Goal: Task Accomplishment & Management: Manage account settings

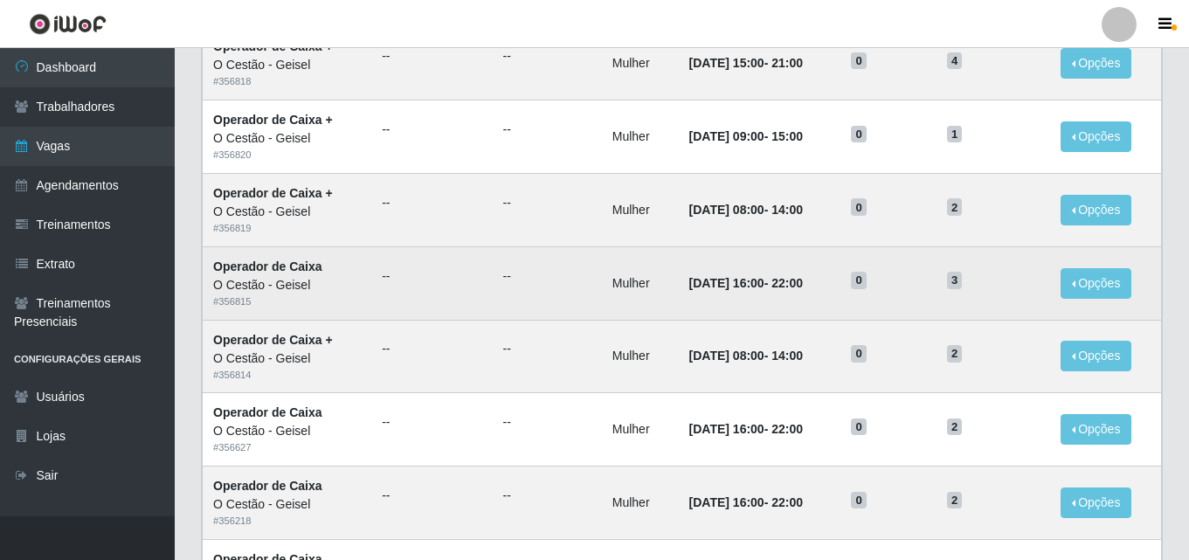
scroll to position [262, 0]
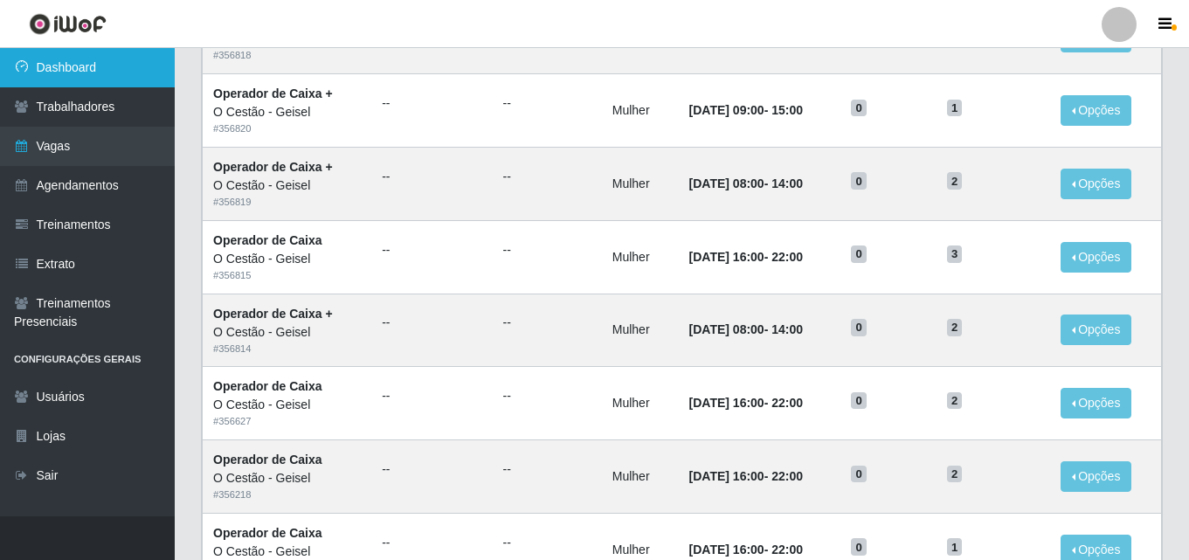
click at [80, 68] on link "Dashboard" at bounding box center [87, 67] width 175 height 39
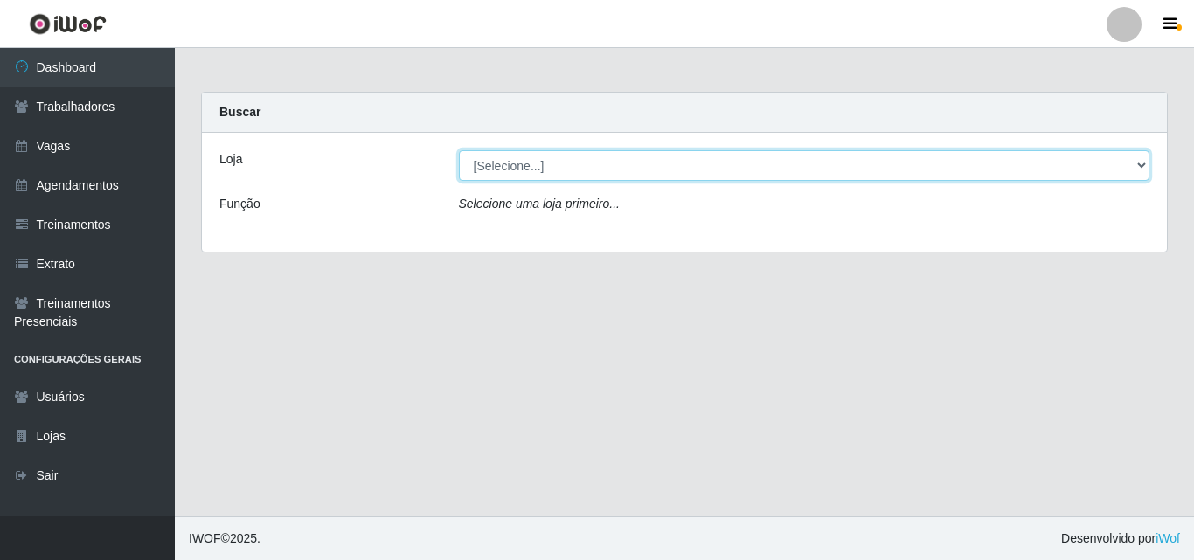
click at [739, 165] on select "[Selecione...] O Cestão - Geisel" at bounding box center [804, 165] width 691 height 31
select select "224"
click at [459, 150] on select "[Selecione...] O Cestão - Geisel" at bounding box center [804, 165] width 691 height 31
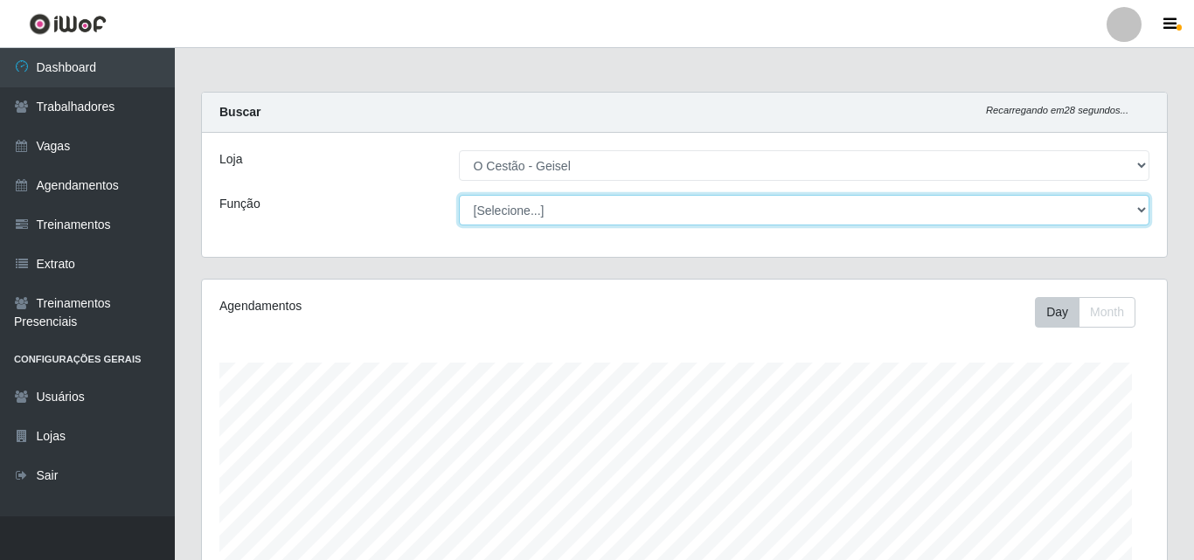
click at [562, 202] on select "[Selecione...] ASG ASG + ASG ++ Auxiliar de Estoque Auxiliar de Estoque + Auxil…" at bounding box center [804, 210] width 691 height 31
select select "22"
click at [457, 195] on select "[Selecione...] ASG ASG + ASG ++ Auxiliar de Estoque Auxiliar de Estoque + Auxil…" at bounding box center [801, 210] width 688 height 31
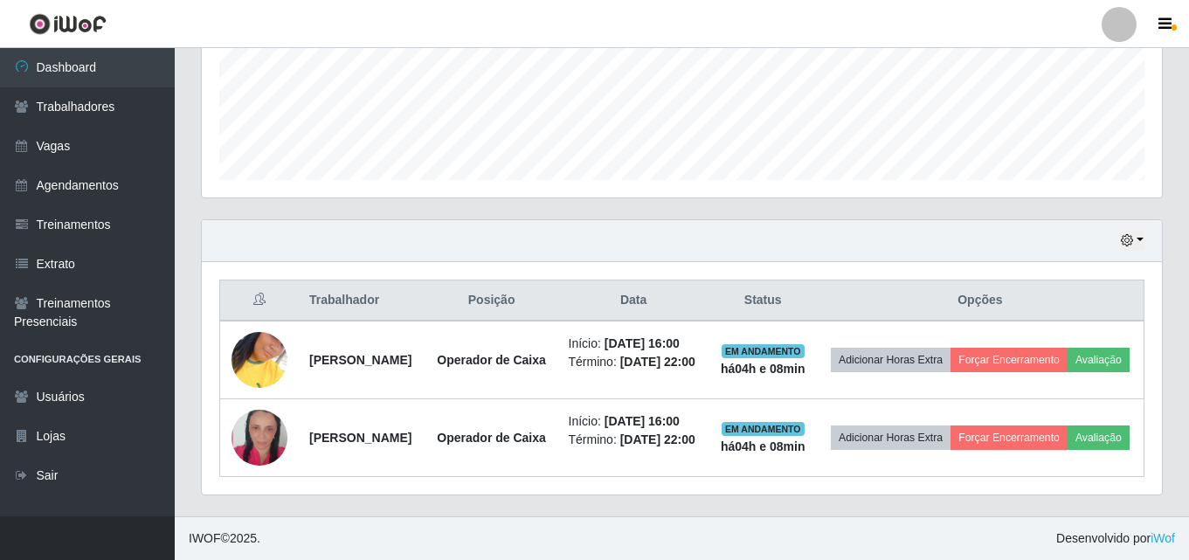
scroll to position [471, 0]
click at [1124, 234] on icon "button" at bounding box center [1127, 240] width 12 height 12
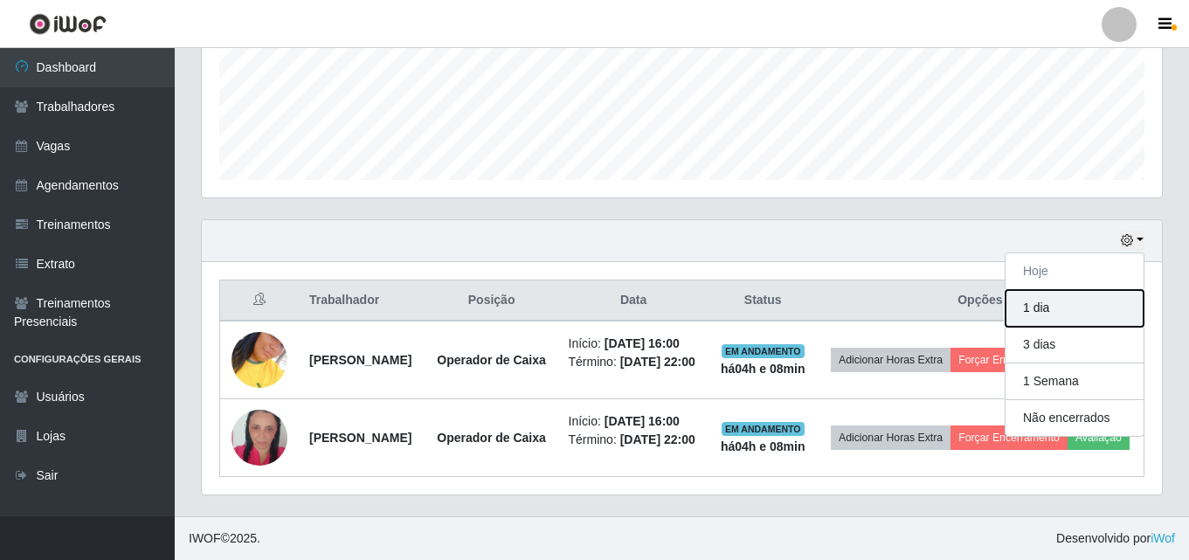
click at [1097, 290] on button "1 dia" at bounding box center [1075, 308] width 138 height 37
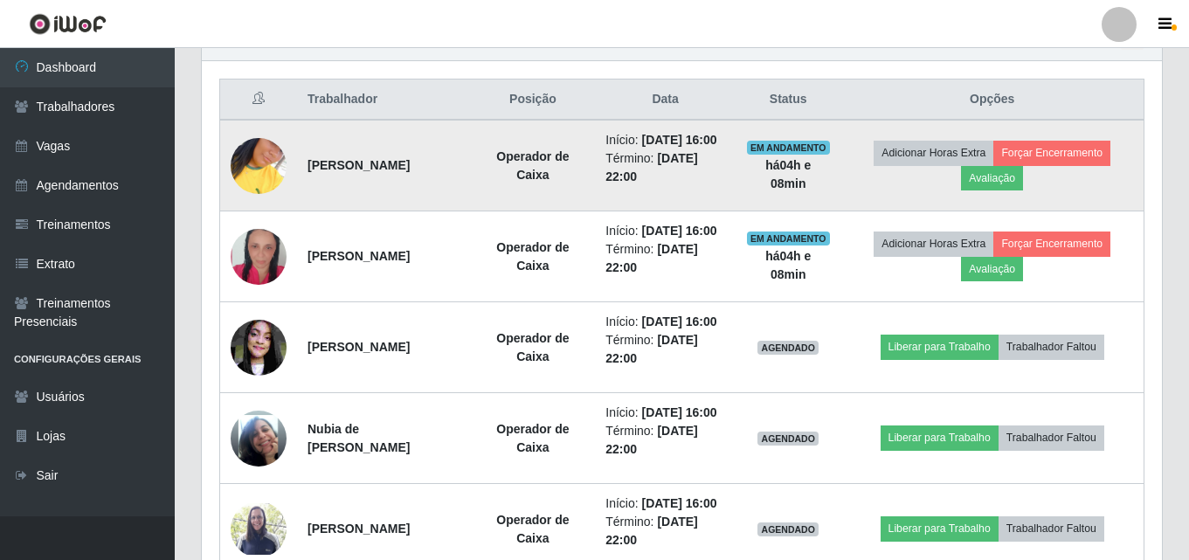
scroll to position [744, 0]
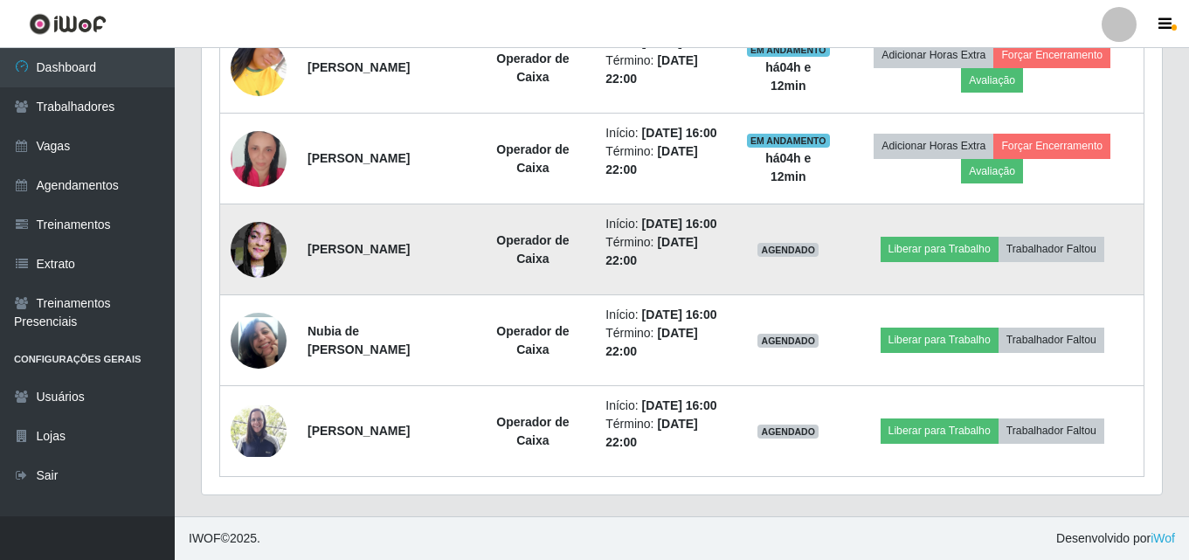
click at [271, 251] on img at bounding box center [259, 249] width 56 height 74
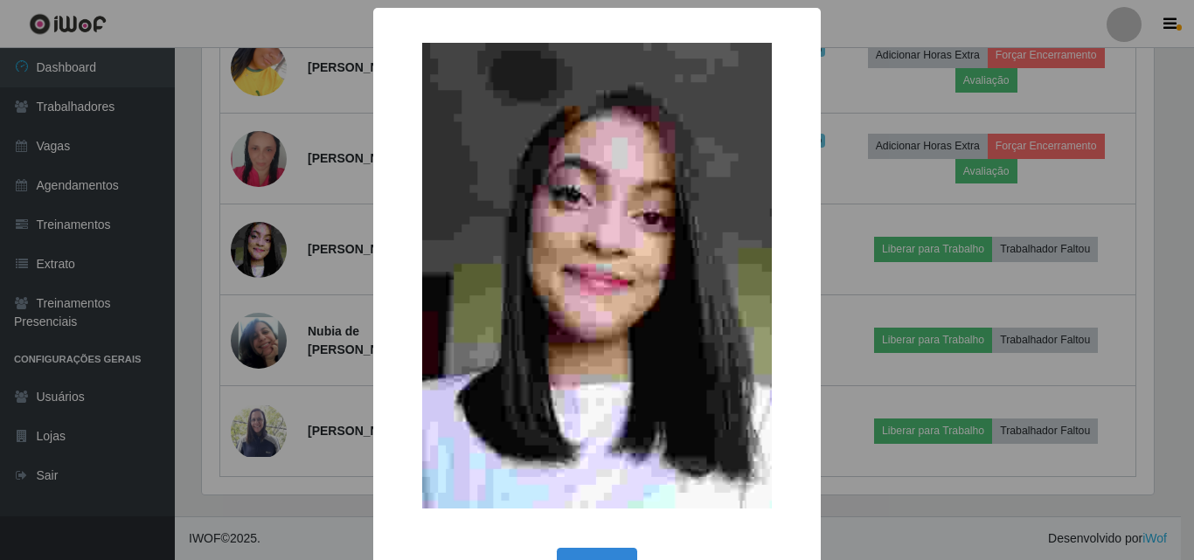
click at [355, 190] on div "× OK Cancel" at bounding box center [597, 280] width 1194 height 560
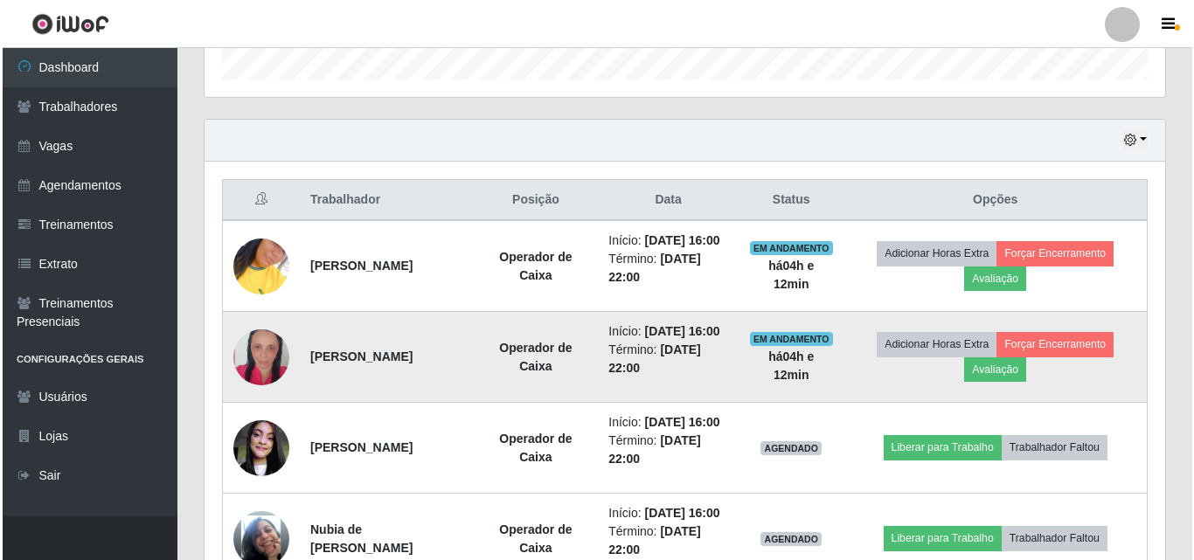
scroll to position [744, 0]
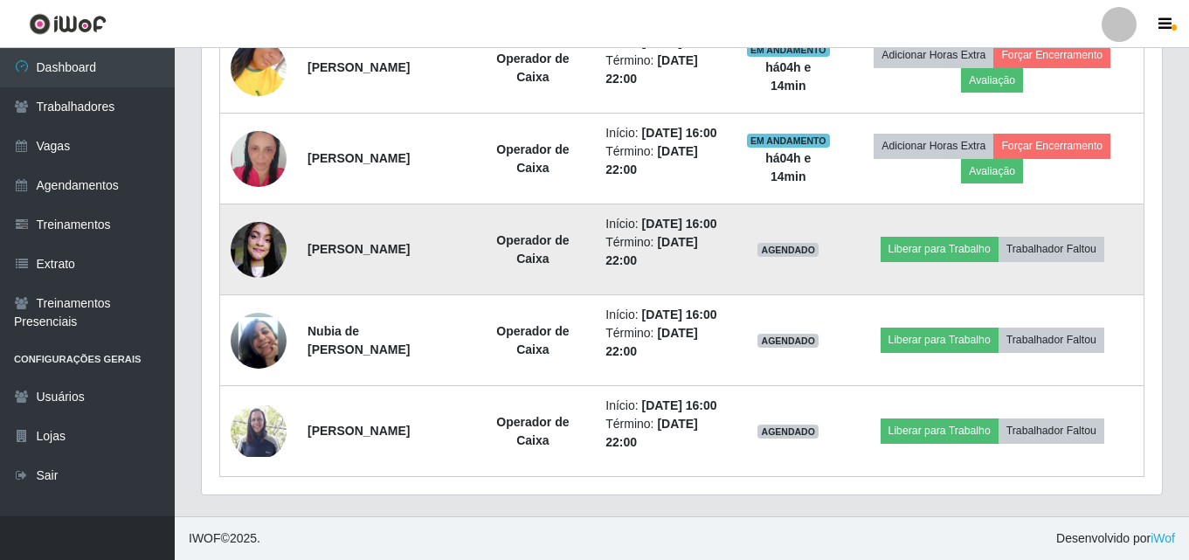
click at [259, 254] on img at bounding box center [259, 249] width 56 height 74
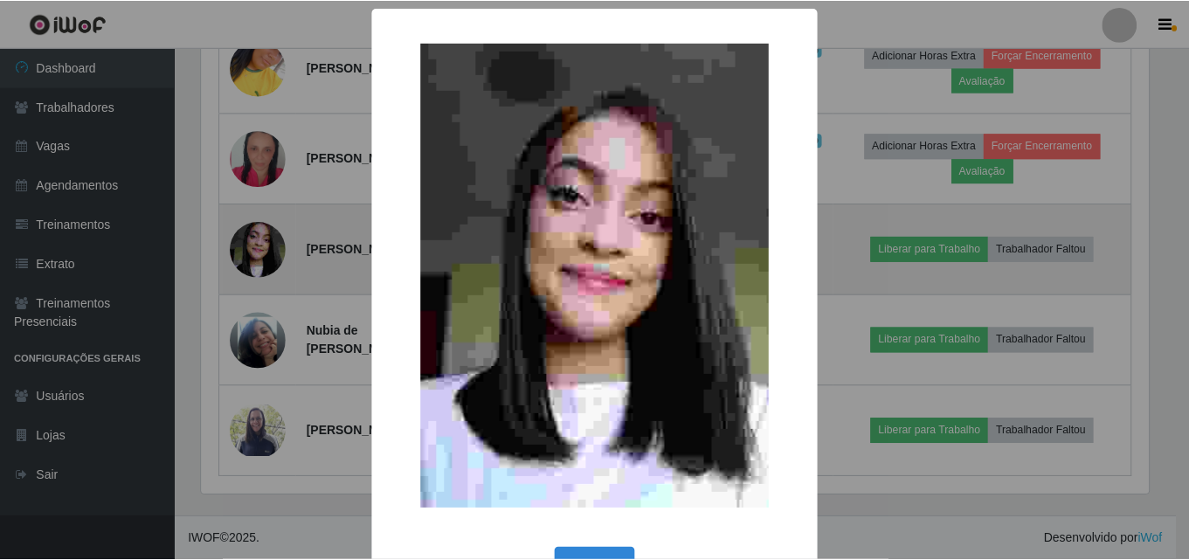
scroll to position [363, 952]
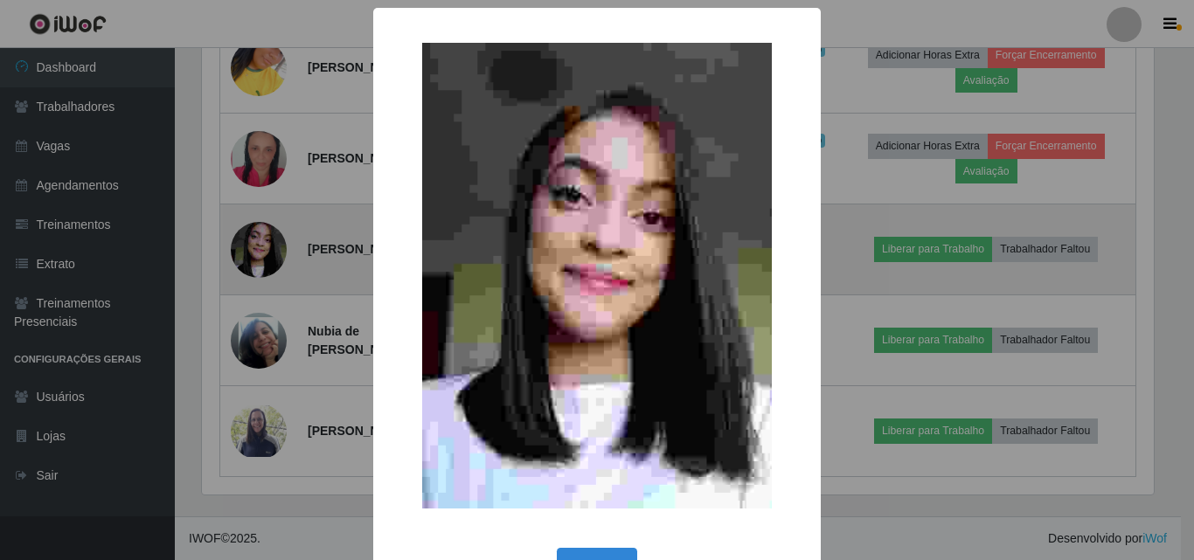
click at [259, 254] on div "× OK Cancel" at bounding box center [597, 280] width 1194 height 560
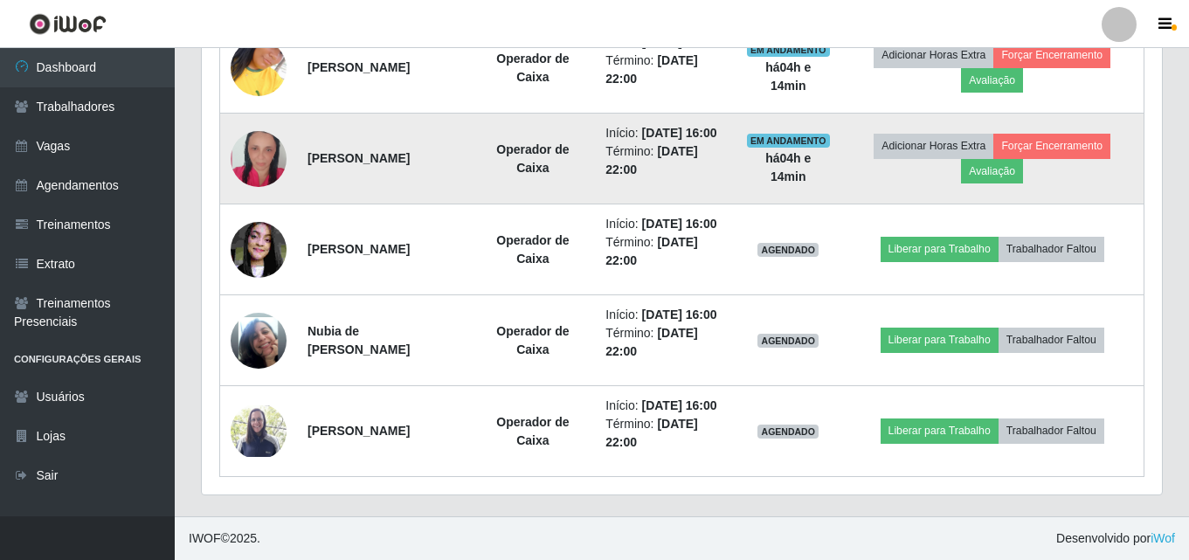
scroll to position [569, 0]
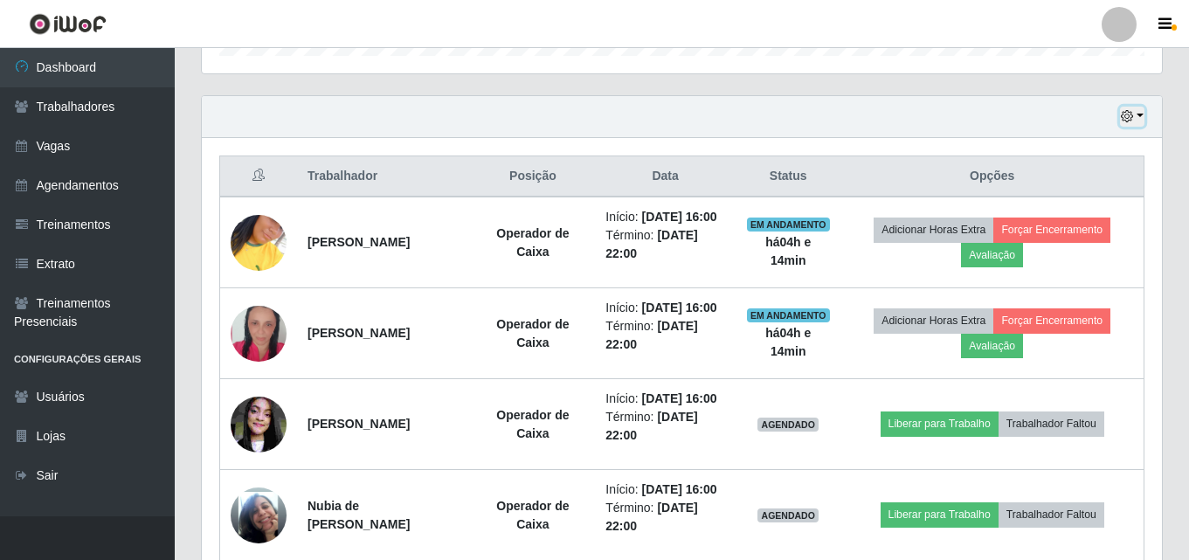
click at [1129, 109] on button "button" at bounding box center [1132, 117] width 24 height 20
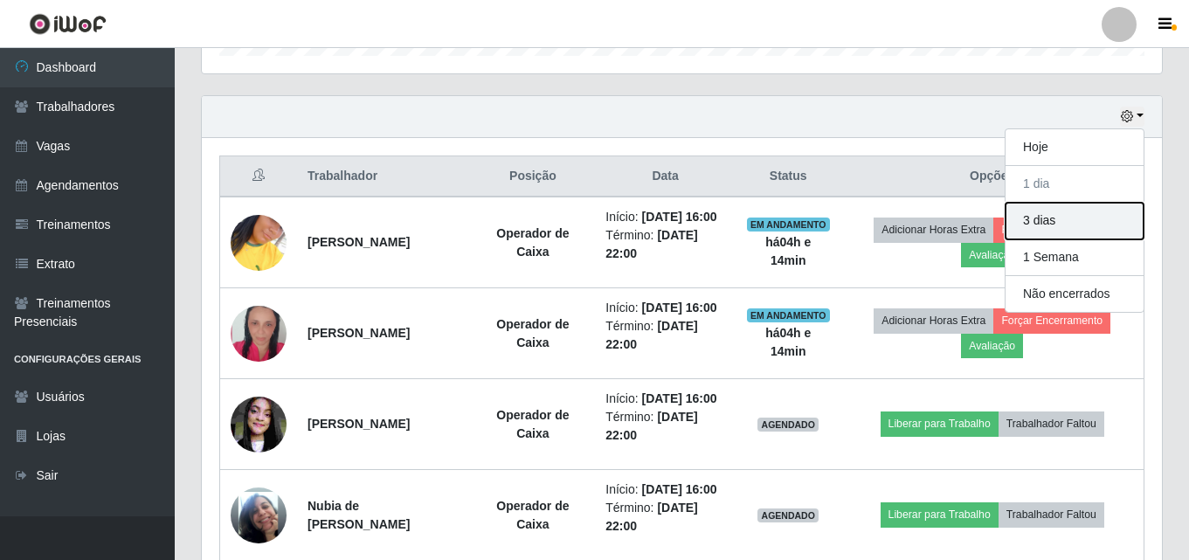
click at [1055, 226] on button "3 dias" at bounding box center [1075, 221] width 138 height 37
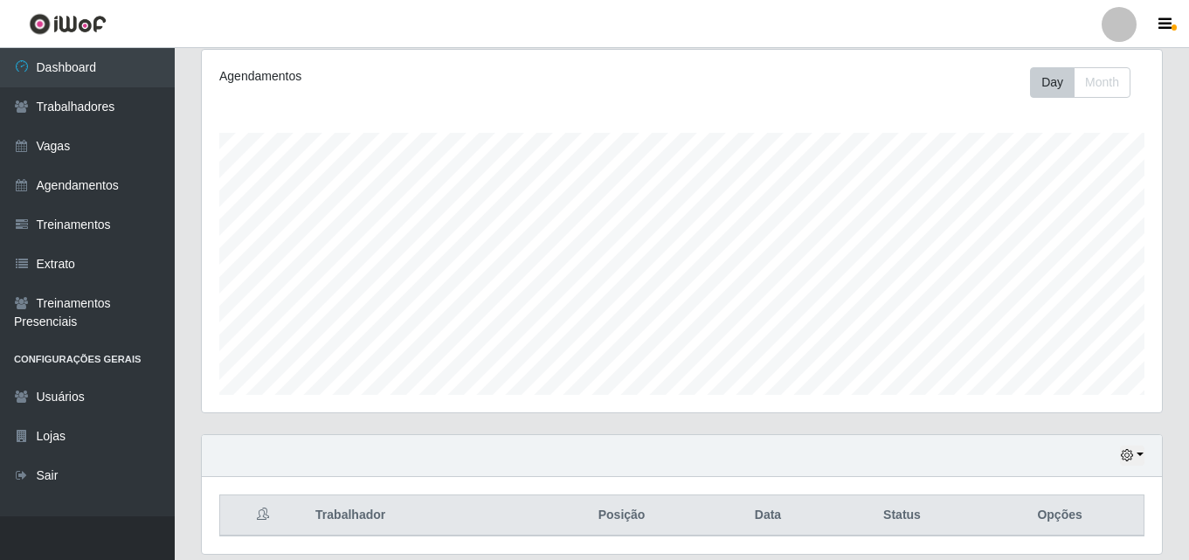
scroll to position [289, 0]
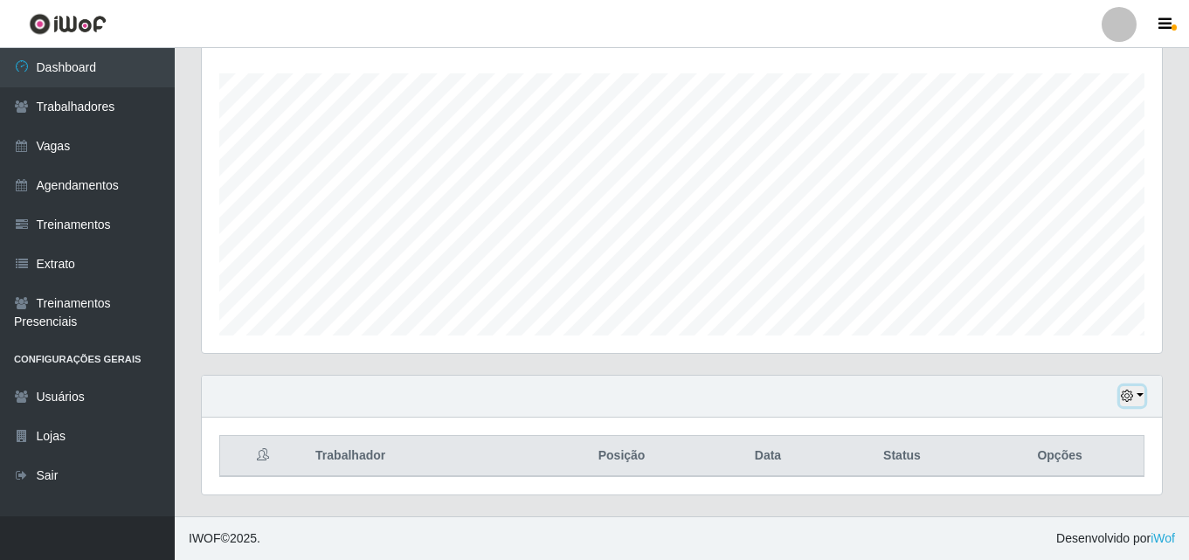
click at [1139, 398] on button "button" at bounding box center [1132, 396] width 24 height 20
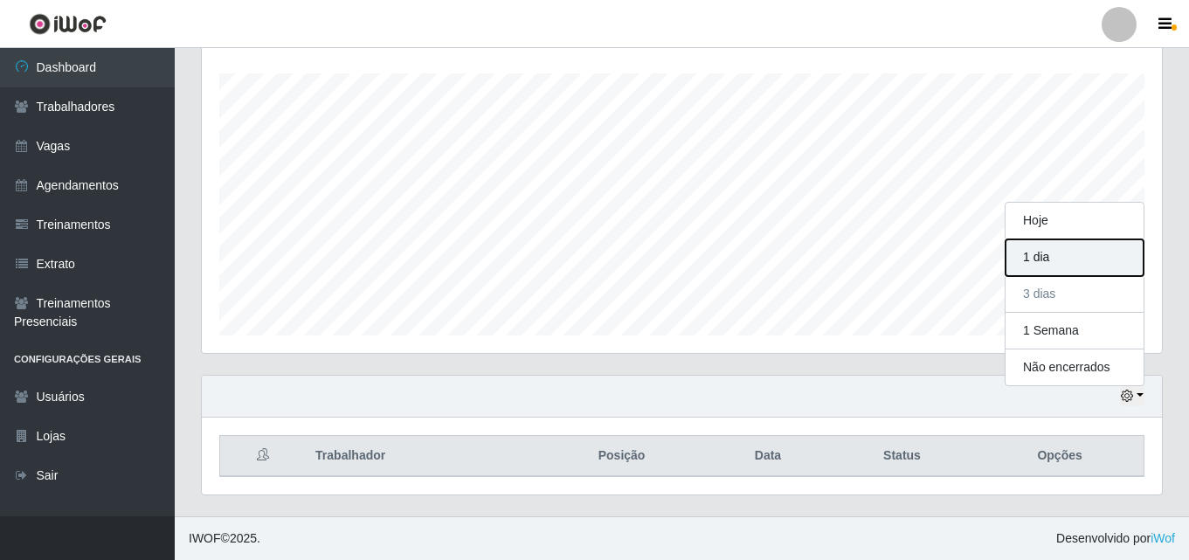
click at [1041, 253] on button "1 dia" at bounding box center [1075, 257] width 138 height 37
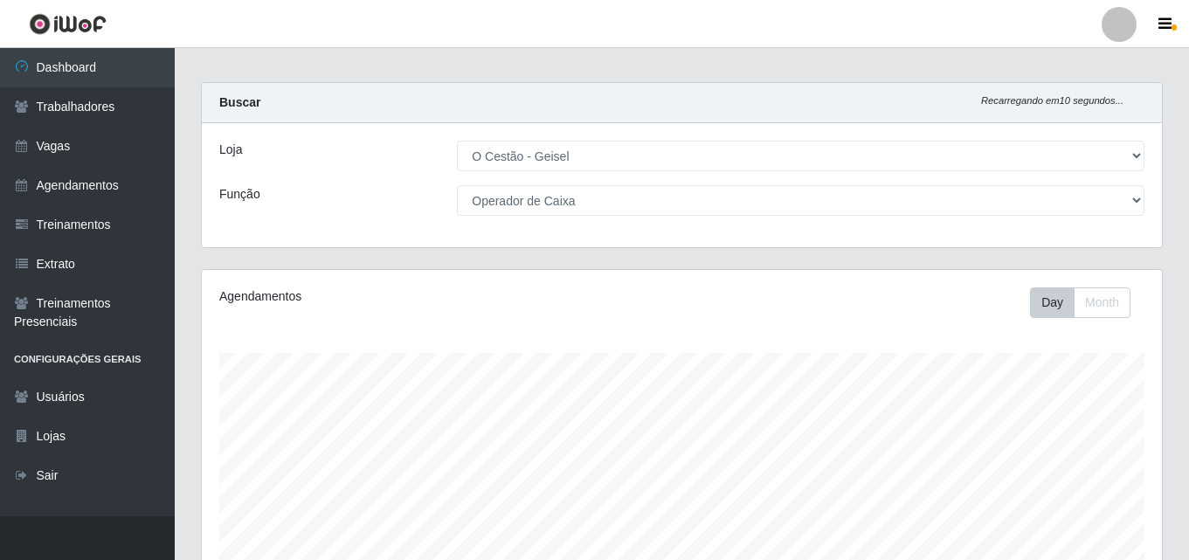
scroll to position [289, 0]
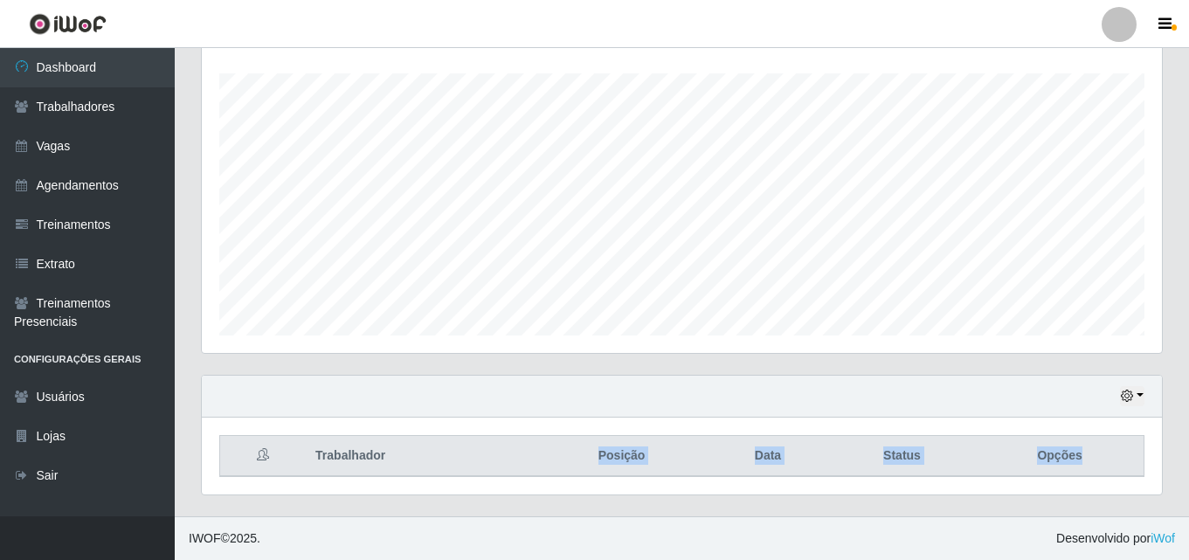
drag, startPoint x: 1100, startPoint y: 462, endPoint x: 578, endPoint y: 420, distance: 524.2
click at [585, 467] on tr "Trabalhador Posição Data Status Opções" at bounding box center [682, 456] width 925 height 41
click at [761, 425] on div "Trabalhador Posição Data Status Opções" at bounding box center [682, 456] width 960 height 77
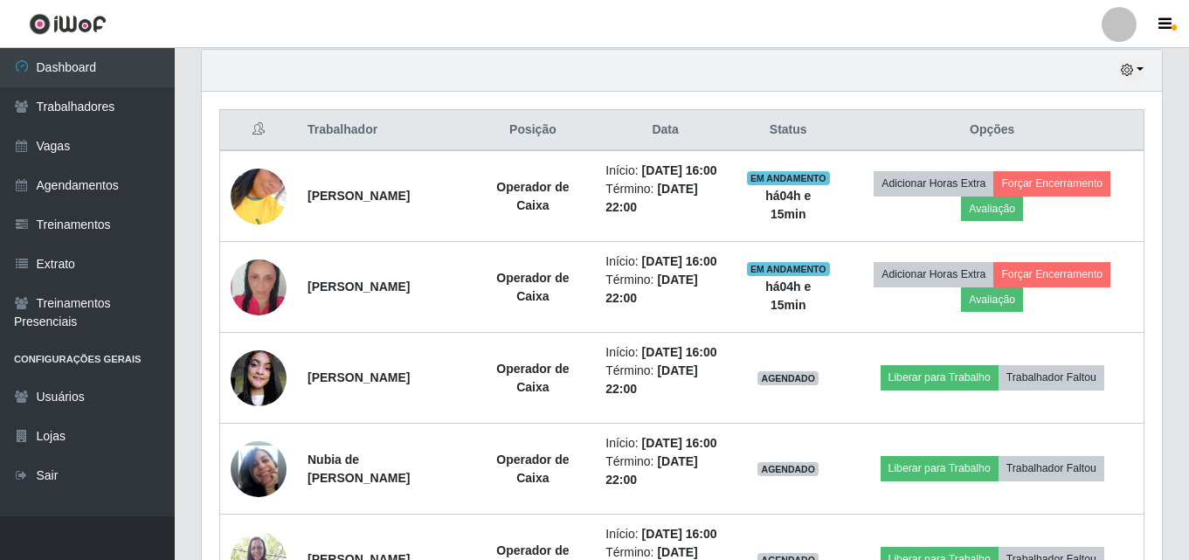
scroll to position [744, 0]
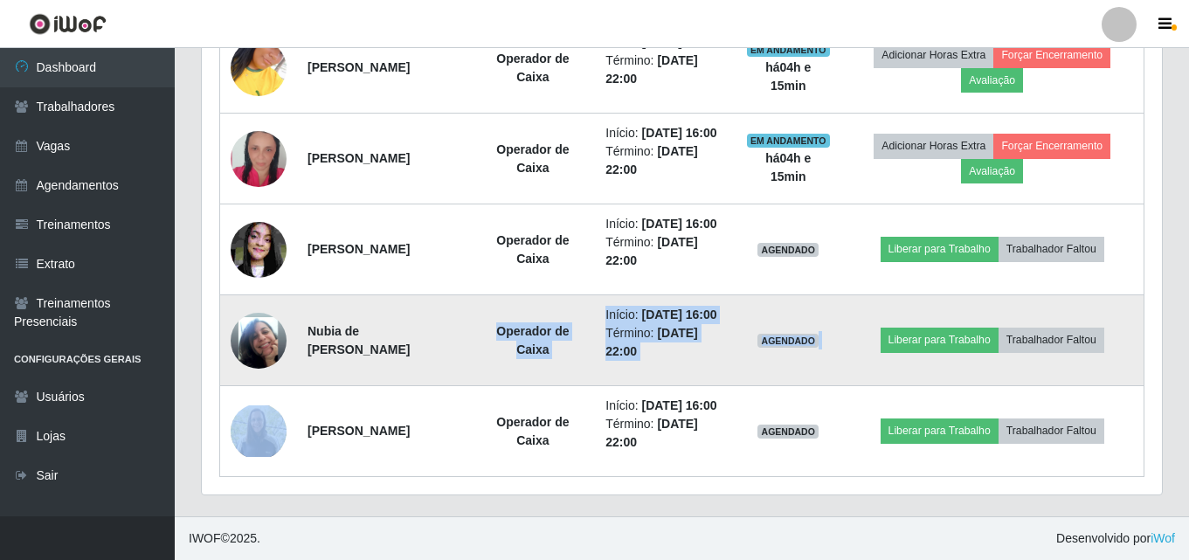
drag, startPoint x: 481, startPoint y: 329, endPoint x: 884, endPoint y: 367, distance: 404.7
click at [884, 367] on tr "Nubia de Alcântara Silva Operador de Caixa Início: 10/10/2025, 16:00 Término: 1…" at bounding box center [682, 340] width 925 height 91
click at [743, 372] on td "AGENDADO" at bounding box center [788, 340] width 105 height 91
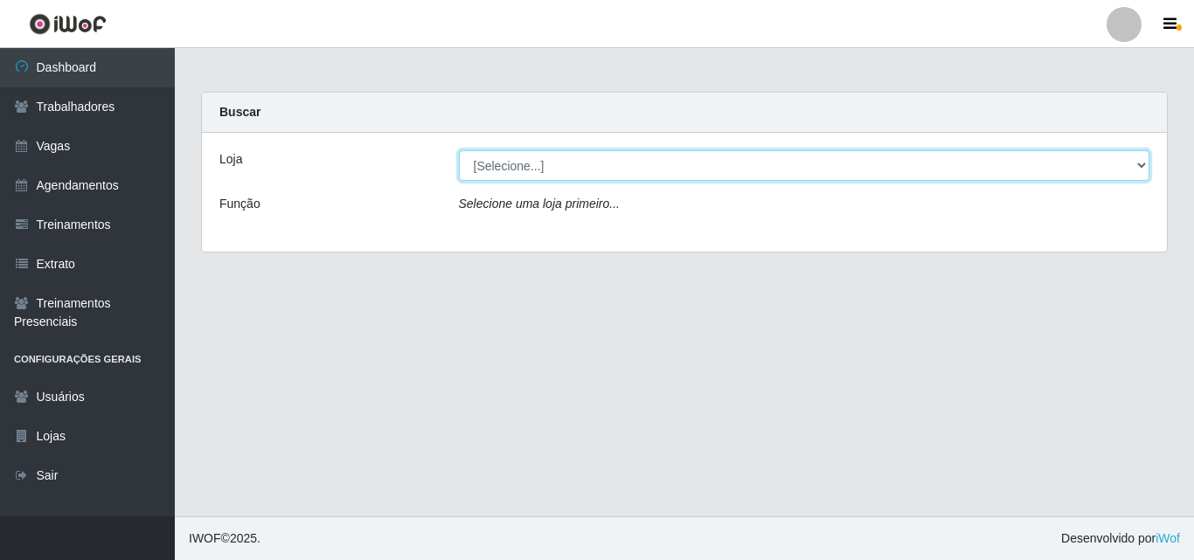
click at [487, 163] on select "[Selecione...] O Cestão - Geisel" at bounding box center [804, 165] width 691 height 31
select select "224"
click at [459, 150] on select "[Selecione...] O Cestão - Geisel" at bounding box center [804, 165] width 691 height 31
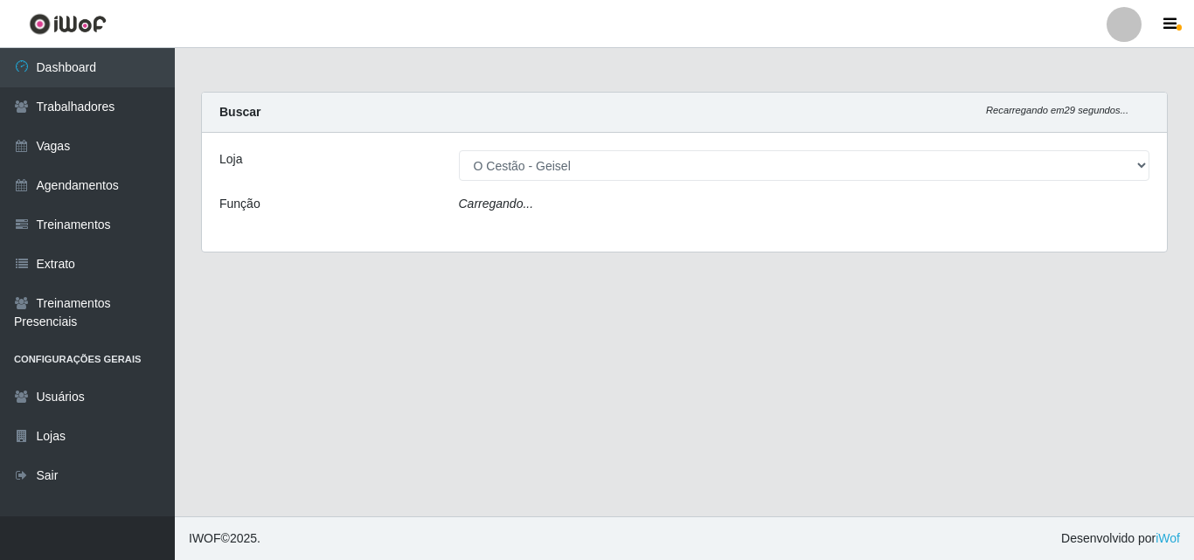
click at [484, 204] on icon "Carregando..." at bounding box center [496, 204] width 75 height 14
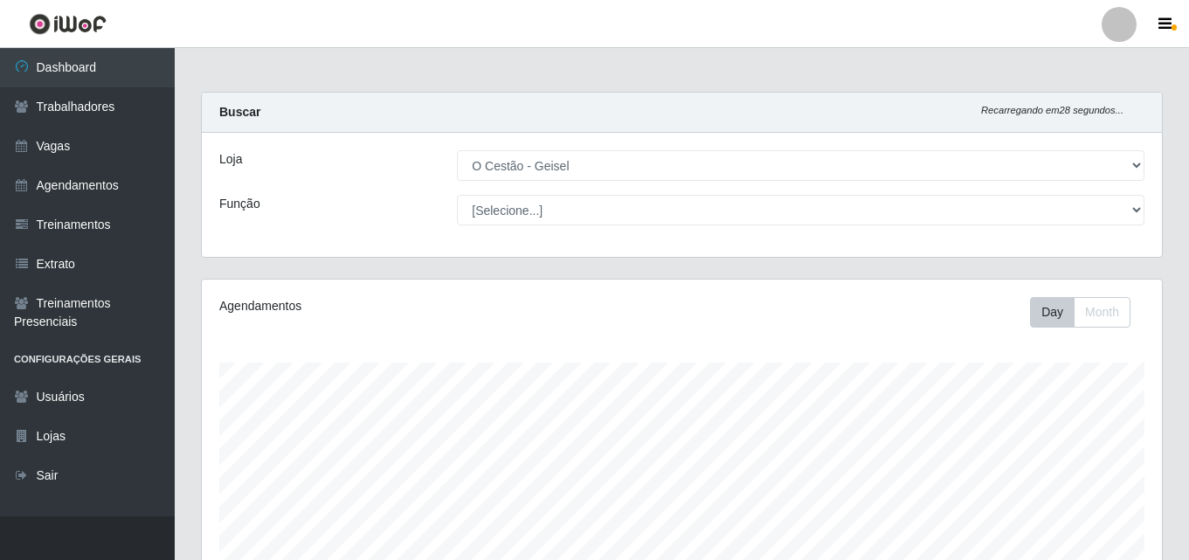
scroll to position [363, 960]
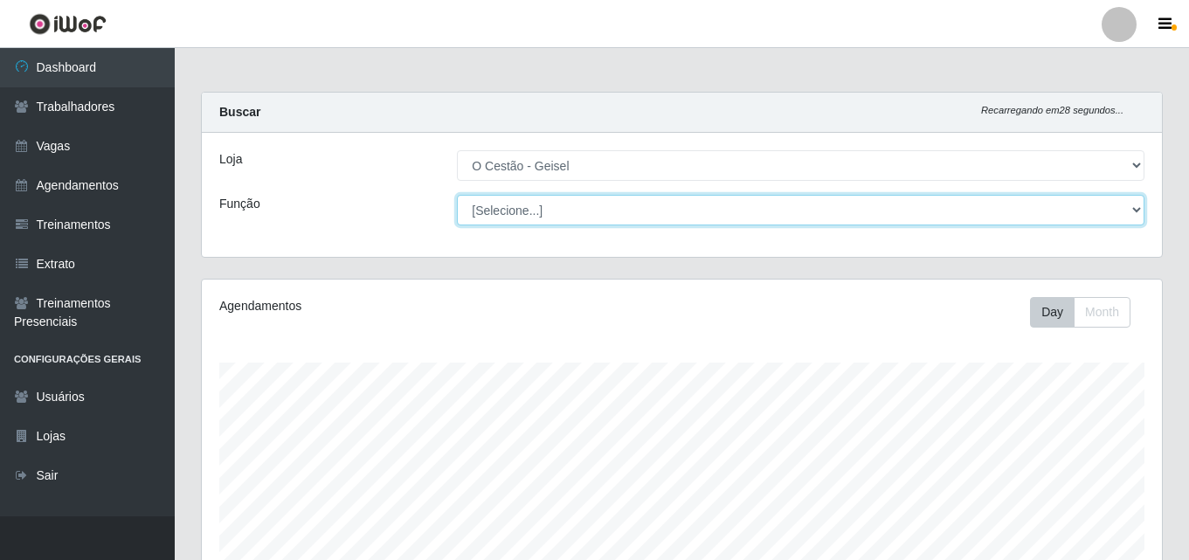
click at [512, 198] on select "[Selecione...] ASG ASG + ASG ++ Auxiliar de Estoque Auxiliar de Estoque + Auxil…" at bounding box center [801, 210] width 688 height 31
select select "22"
click at [457, 195] on select "[Selecione...] ASG ASG + ASG ++ Auxiliar de Estoque Auxiliar de Estoque + Auxil…" at bounding box center [801, 210] width 688 height 31
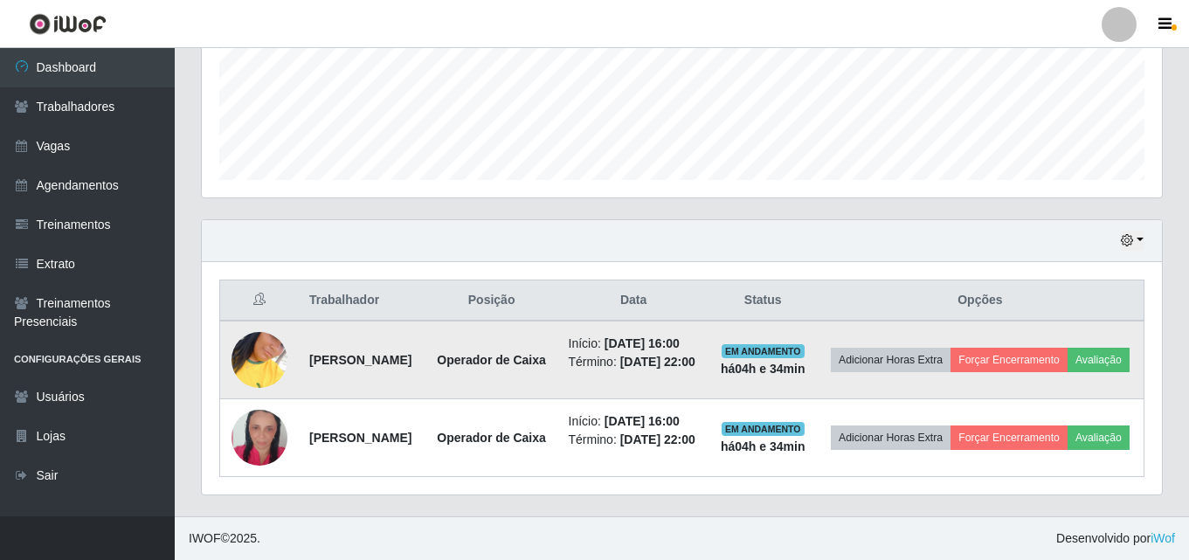
scroll to position [471, 0]
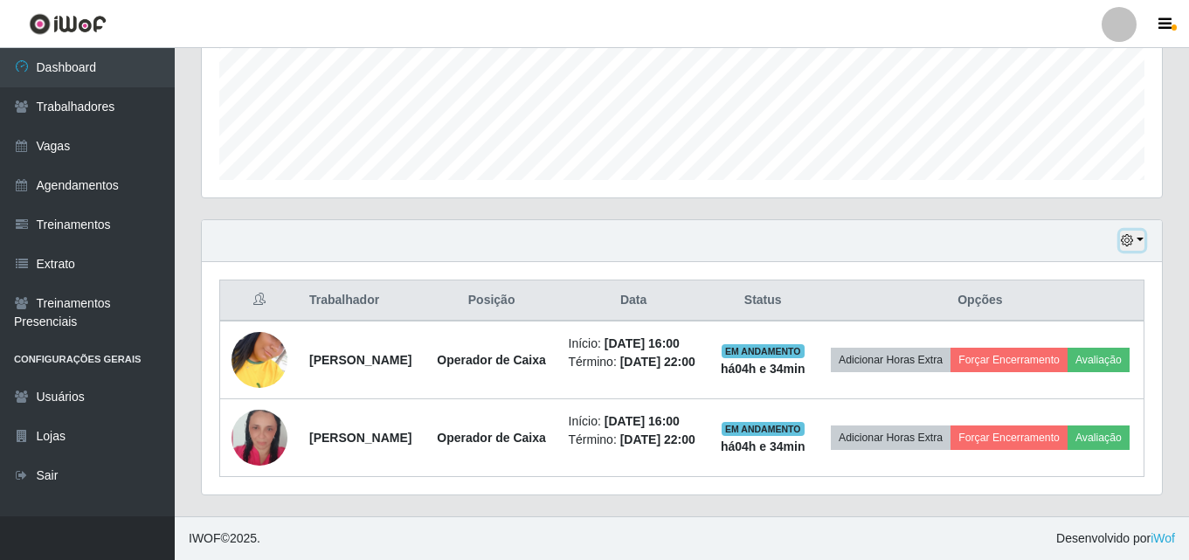
click at [1136, 231] on button "button" at bounding box center [1132, 241] width 24 height 20
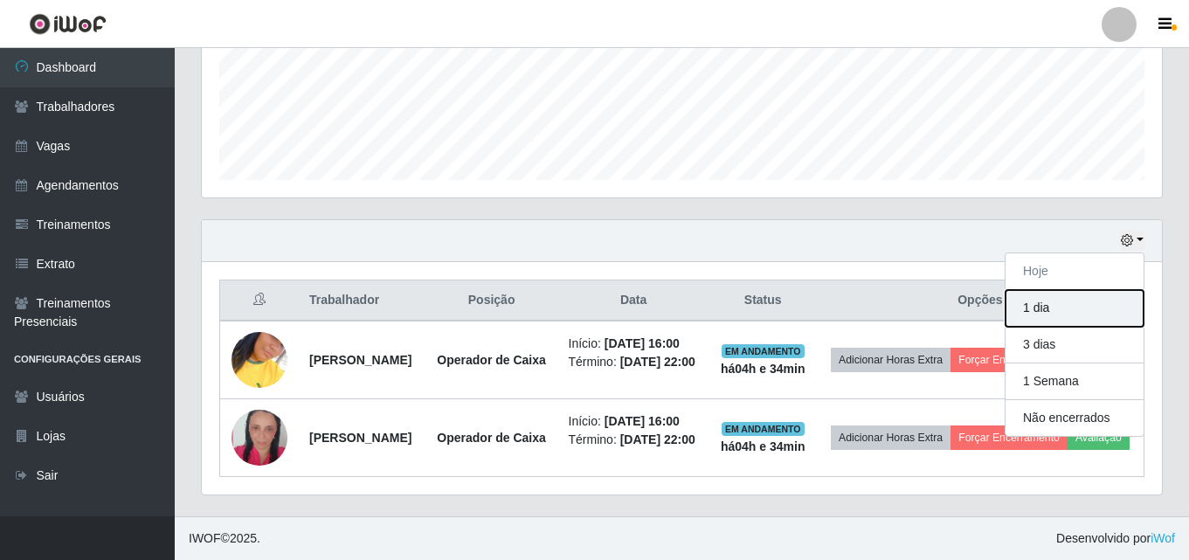
click at [1066, 290] on button "1 dia" at bounding box center [1075, 308] width 138 height 37
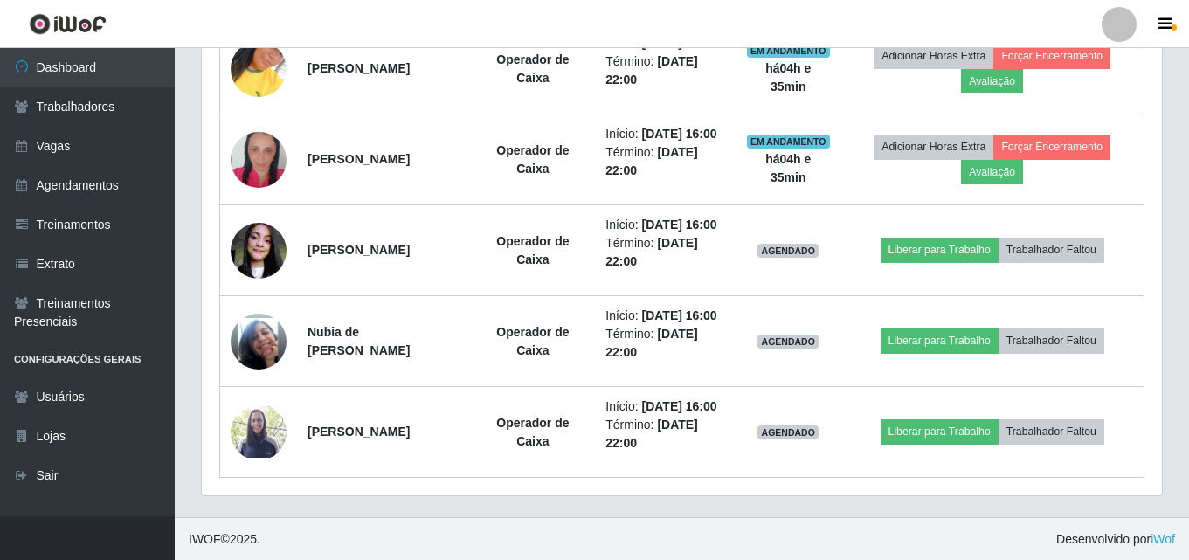
scroll to position [744, 0]
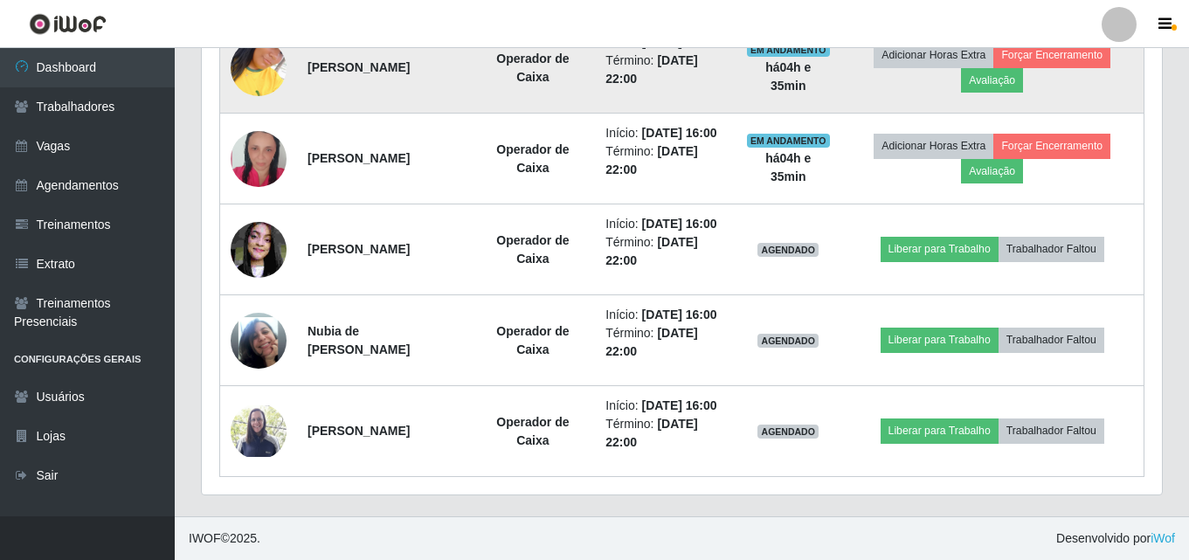
drag, startPoint x: 307, startPoint y: 71, endPoint x: 611, endPoint y: 78, distance: 304.2
click at [611, 78] on tr "thayris Maria Lima Silva Operador de Caixa Início: 09/10/2025, 16:00 Término: 0…" at bounding box center [682, 68] width 925 height 92
click at [528, 80] on strong "Operador de Caixa" at bounding box center [532, 68] width 73 height 32
drag, startPoint x: 302, startPoint y: 71, endPoint x: 511, endPoint y: 100, distance: 210.8
click at [511, 100] on tr "thayris Maria Lima Silva Operador de Caixa Início: 09/10/2025, 16:00 Término: 0…" at bounding box center [682, 68] width 925 height 92
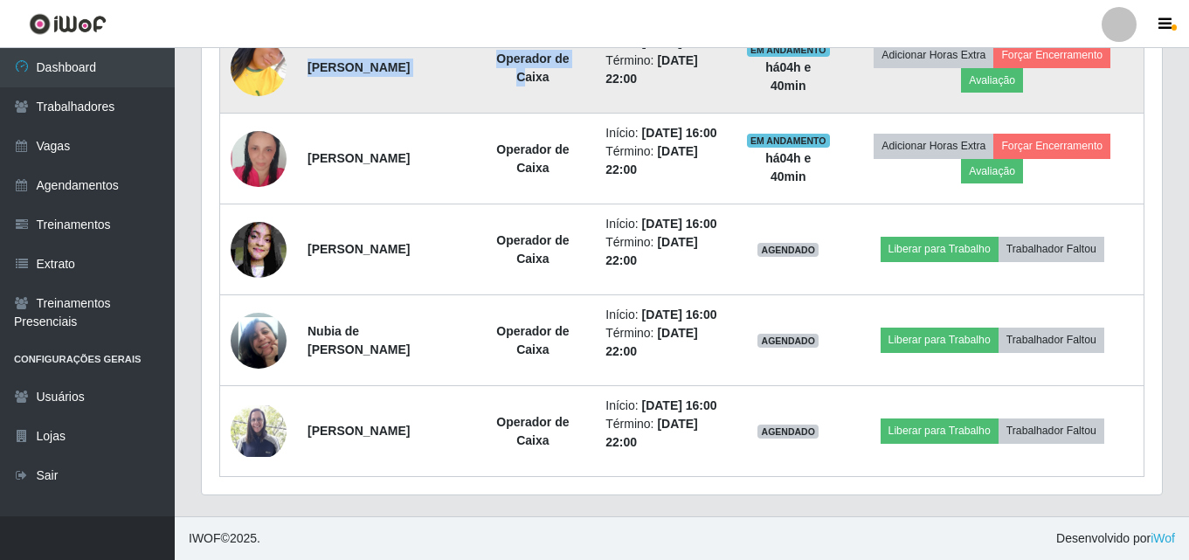
click at [434, 102] on td "[PERSON_NAME]" at bounding box center [384, 68] width 174 height 92
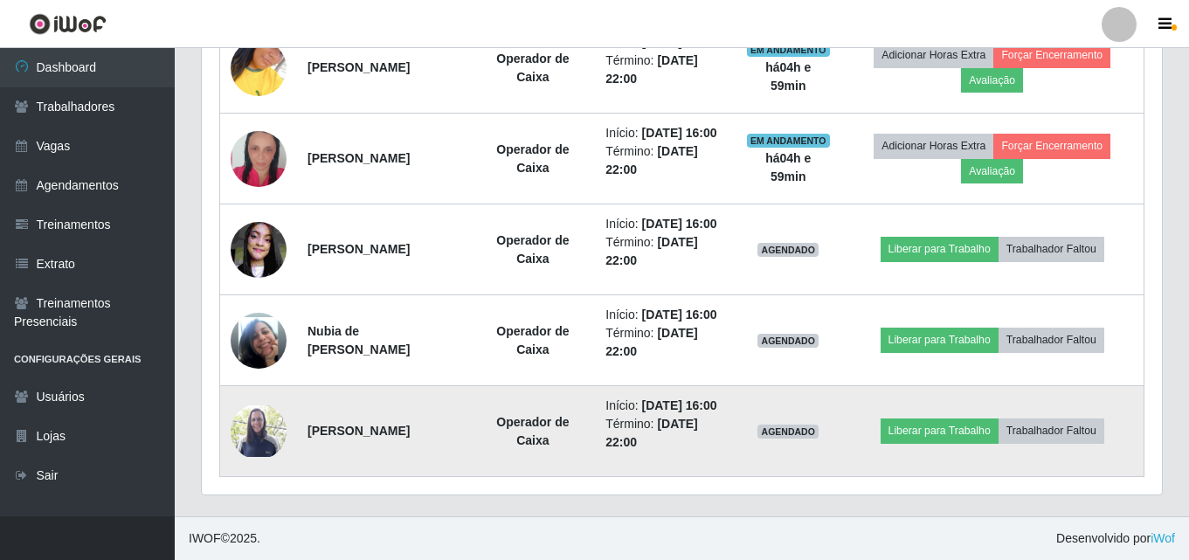
click at [267, 439] on img at bounding box center [259, 431] width 56 height 52
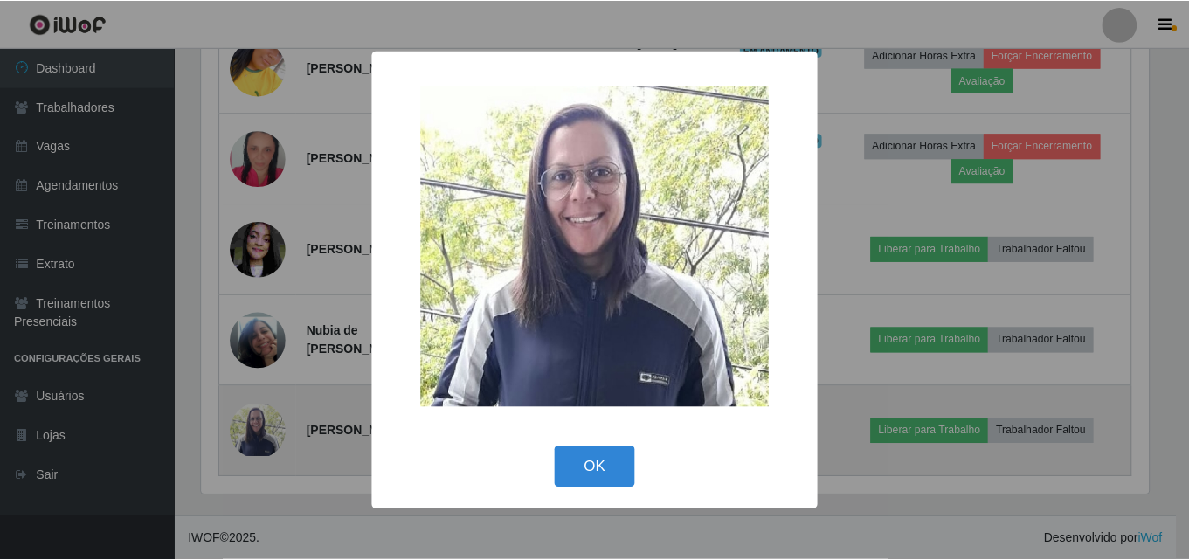
scroll to position [363, 952]
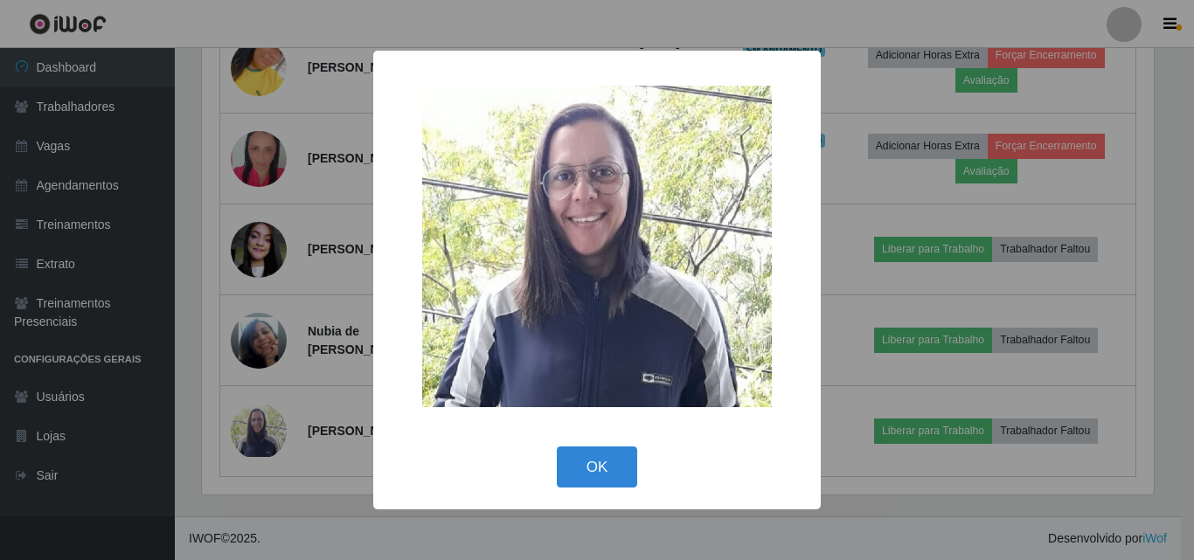
click at [266, 415] on div "× OK Cancel" at bounding box center [597, 280] width 1194 height 560
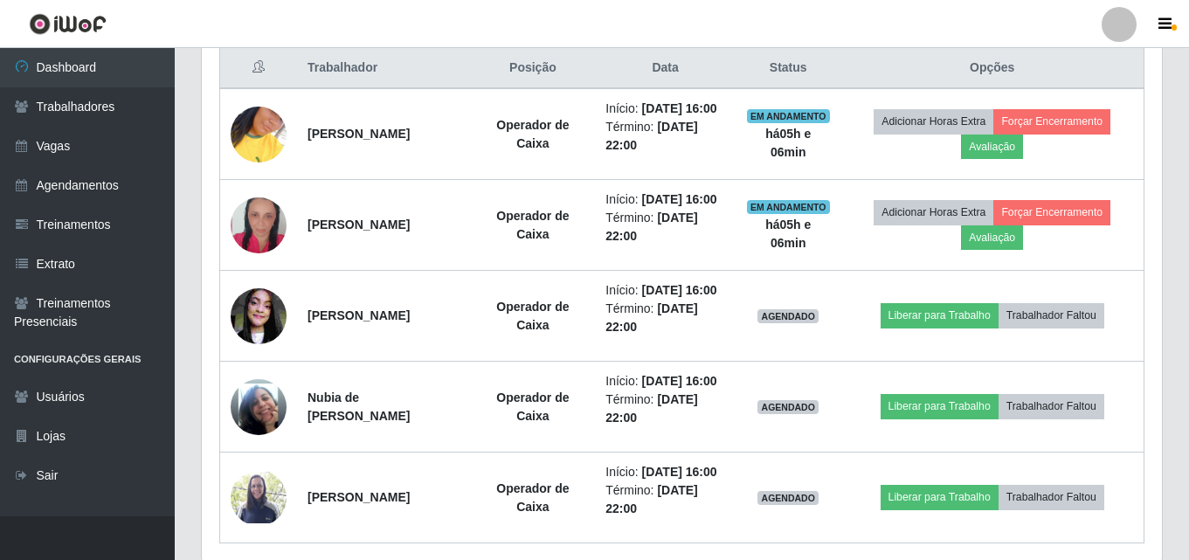
scroll to position [744, 0]
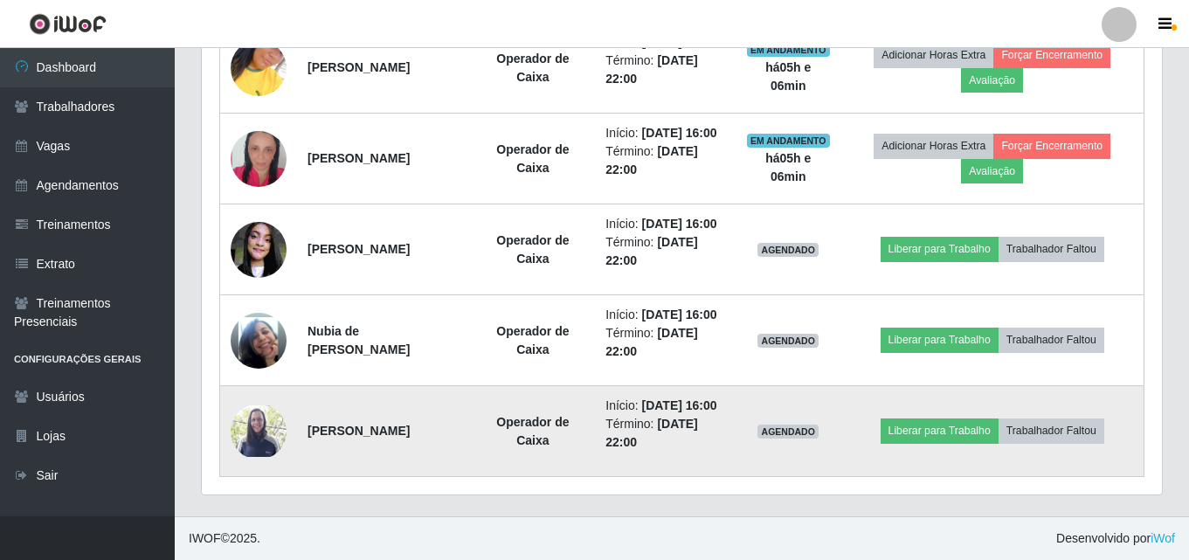
drag, startPoint x: 240, startPoint y: 494, endPoint x: 904, endPoint y: 444, distance: 666.0
click at [920, 402] on div "Trabalhador Posição Data Status Opções thayris Maria Lima Silva Operador de Cai…" at bounding box center [682, 228] width 960 height 531
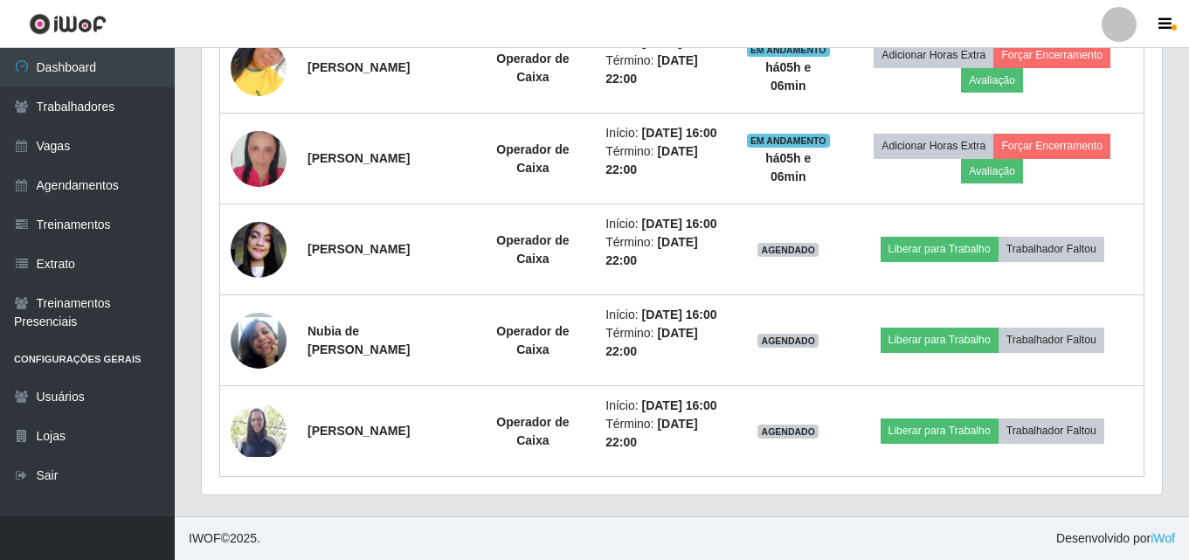
click at [925, 519] on footer "IWOF © 2025 . Desenvolvido por iWof" at bounding box center [682, 538] width 1015 height 44
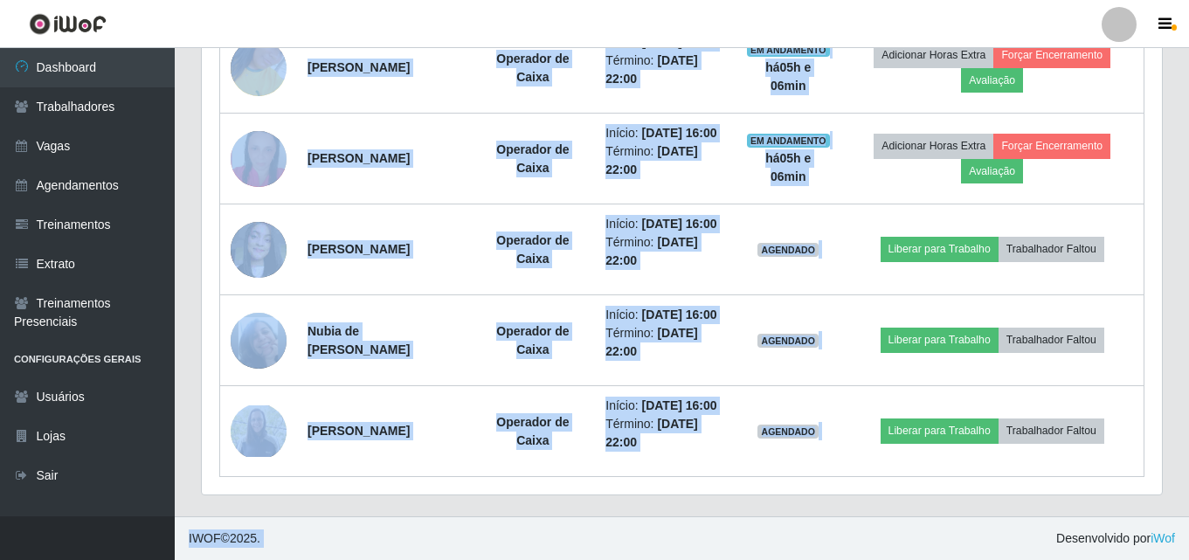
drag, startPoint x: 1154, startPoint y: 51, endPoint x: 650, endPoint y: 537, distance: 700.8
click at [398, 529] on footer "IWOF © 2025 . Desenvolvido por iWof" at bounding box center [682, 538] width 1015 height 44
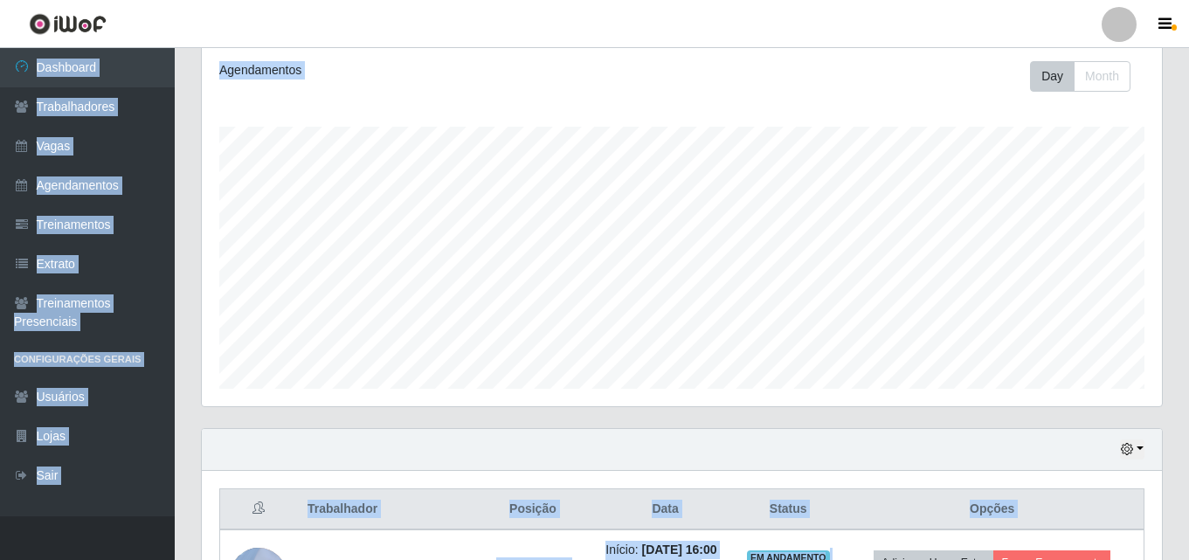
scroll to position [94, 0]
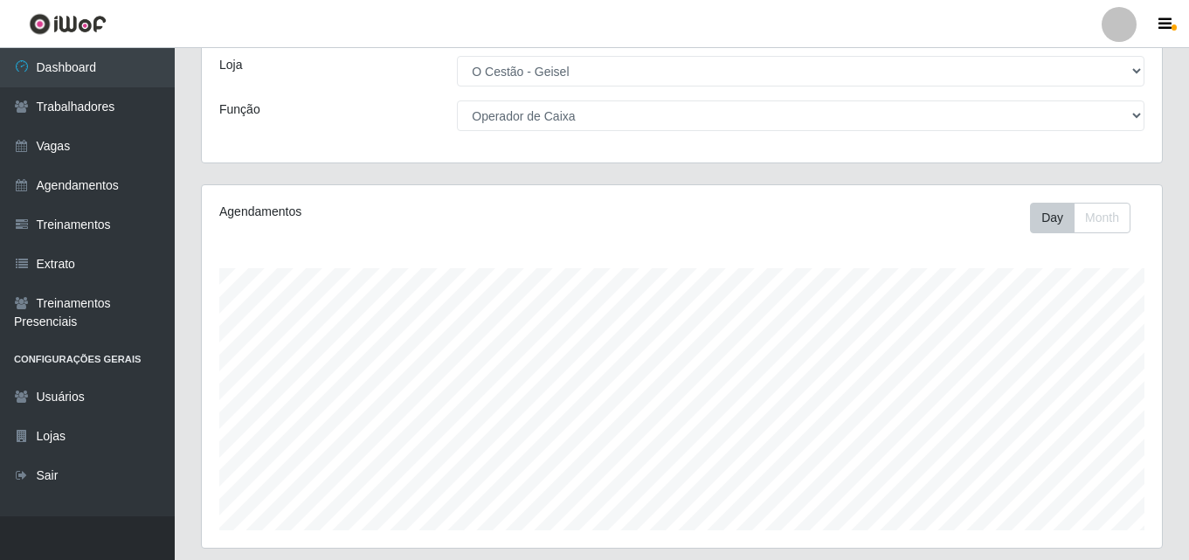
click at [420, 494] on div "Perfil Alterar Senha Sair Dashboard Trabalhadores Vagas Agendamentos Treinament…" at bounding box center [594, 558] width 1189 height 1304
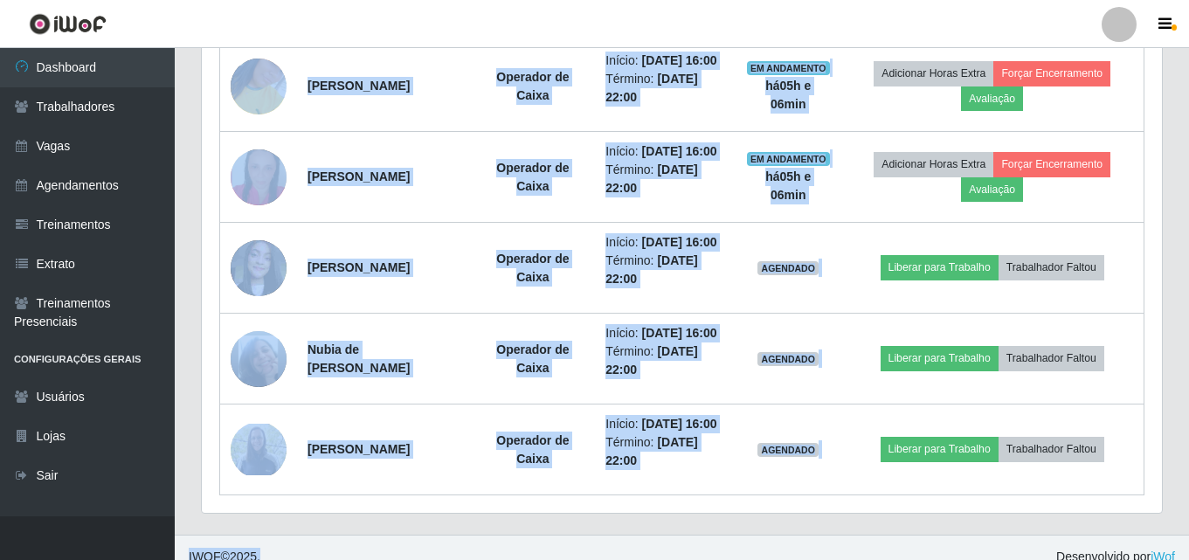
scroll to position [744, 0]
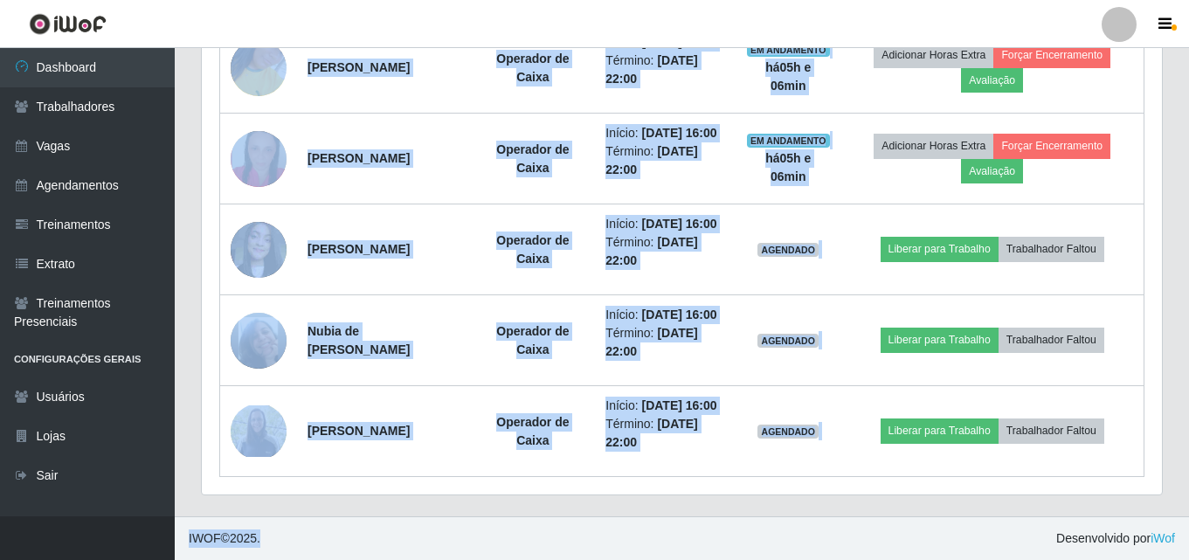
click at [506, 533] on footer "IWOF © 2025 . Desenvolvido por iWof" at bounding box center [682, 538] width 1015 height 44
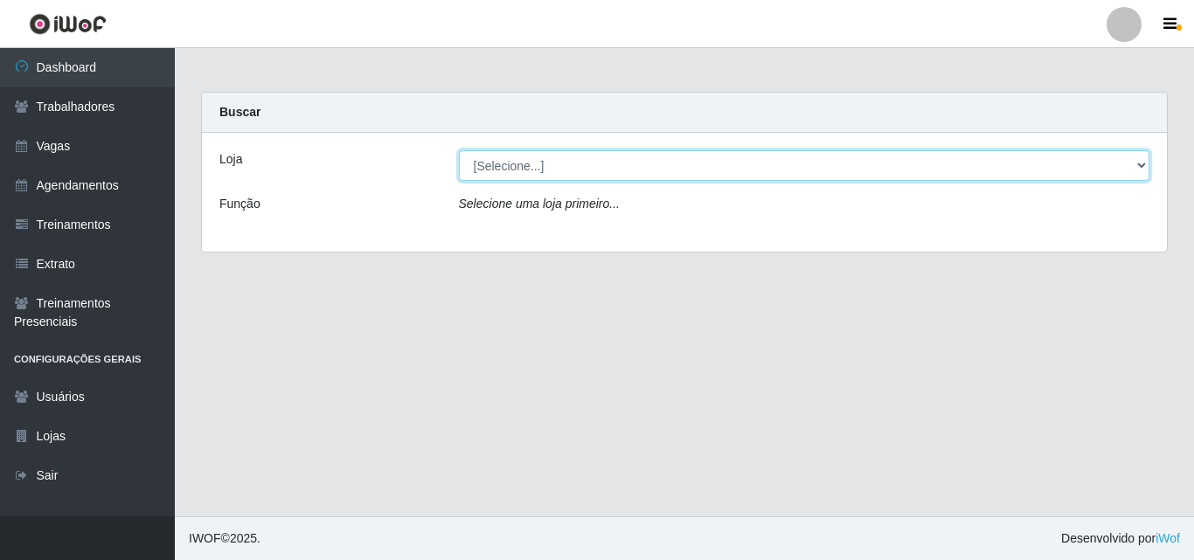
click at [533, 160] on select "[Selecione...] O Cestão - Geisel" at bounding box center [804, 165] width 691 height 31
select select "224"
click at [459, 150] on select "[Selecione...] O Cestão - Geisel" at bounding box center [804, 165] width 691 height 31
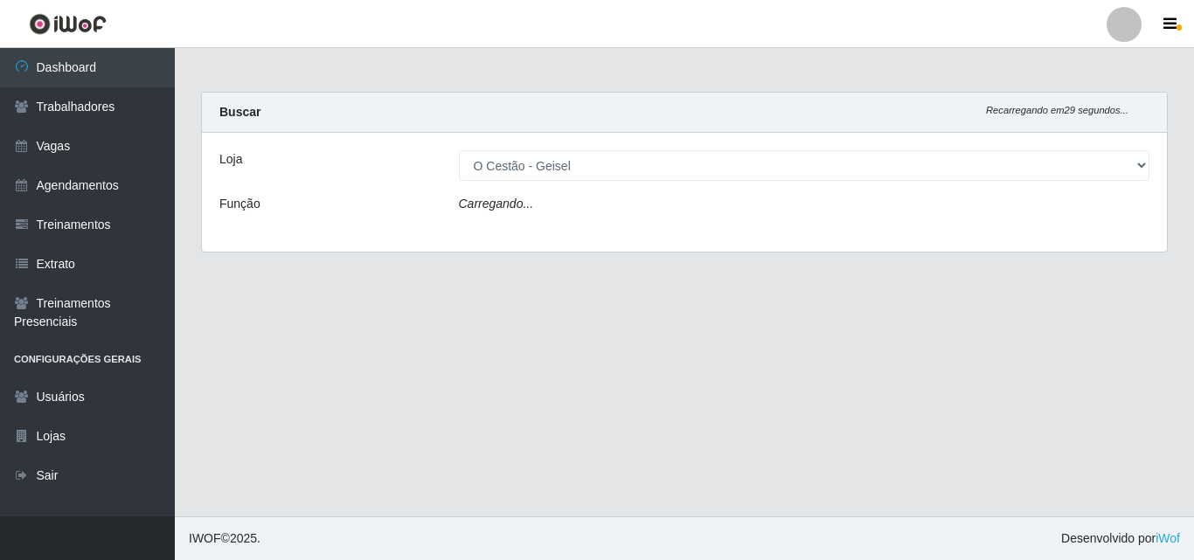
click at [569, 199] on div "Carregando..." at bounding box center [804, 207] width 717 height 25
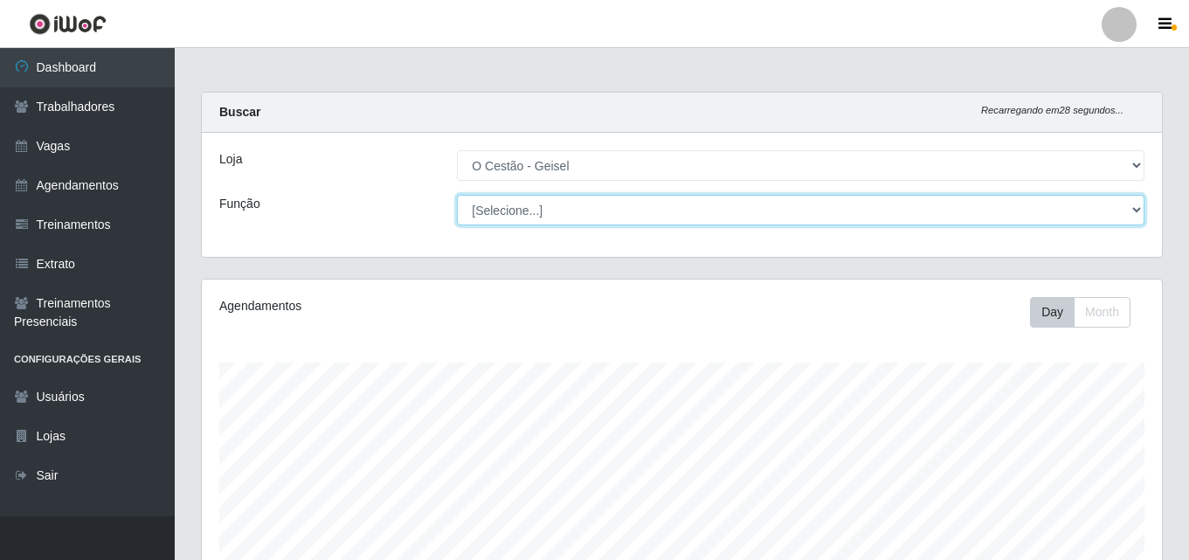
scroll to position [363, 960]
click at [569, 199] on select "[Selecione...] ASG ASG + ASG ++ Auxiliar de Estoque Auxiliar de Estoque + Auxil…" at bounding box center [801, 210] width 688 height 31
select select "22"
click at [457, 195] on select "[Selecione...] ASG ASG + ASG ++ Auxiliar de Estoque Auxiliar de Estoque + Auxil…" at bounding box center [801, 210] width 688 height 31
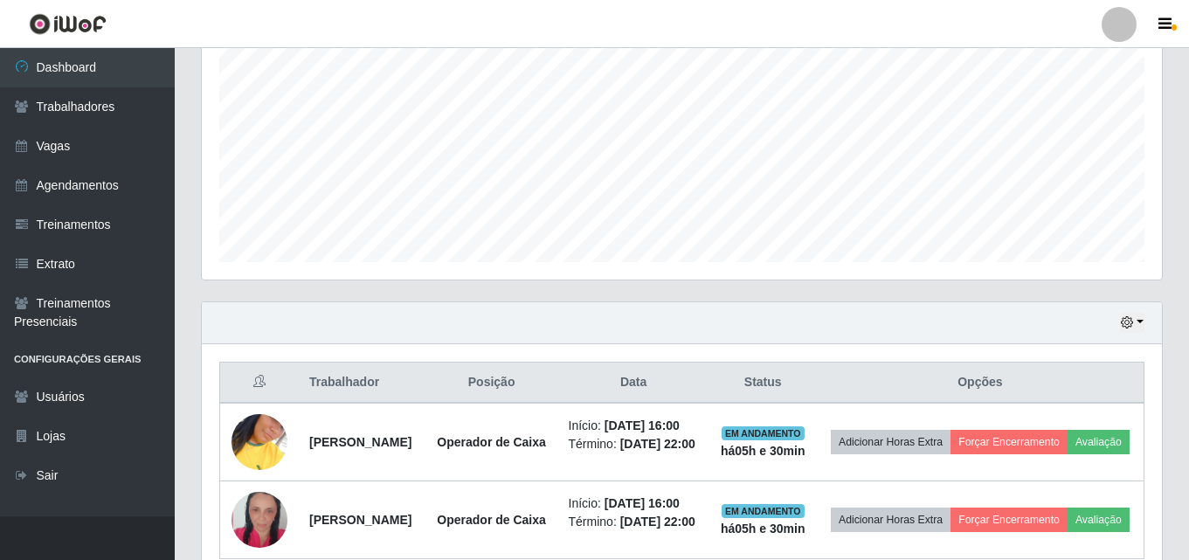
scroll to position [471, 0]
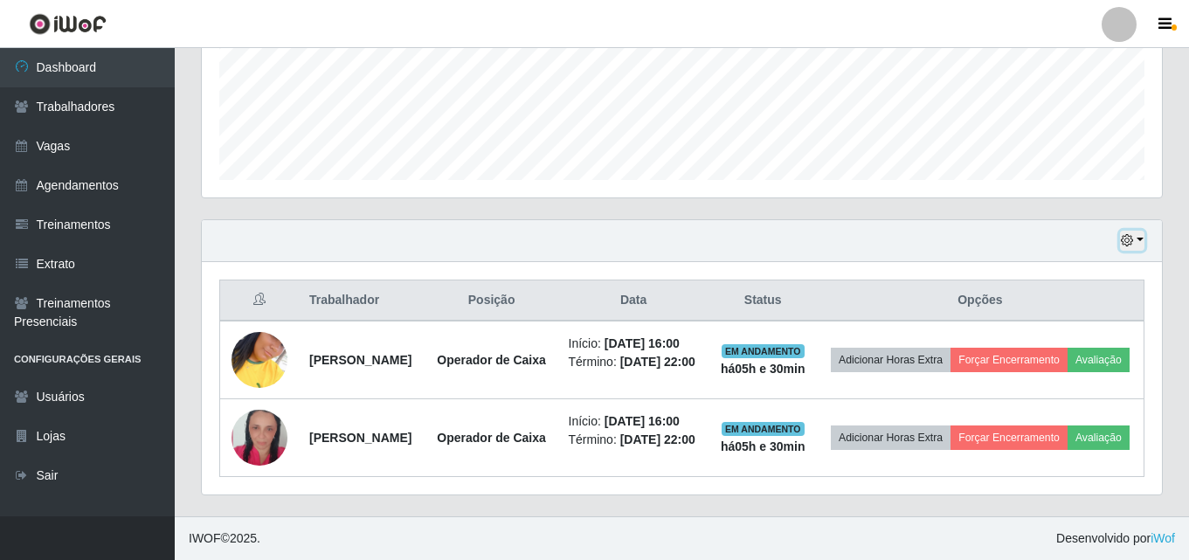
click at [1132, 231] on button "button" at bounding box center [1132, 241] width 24 height 20
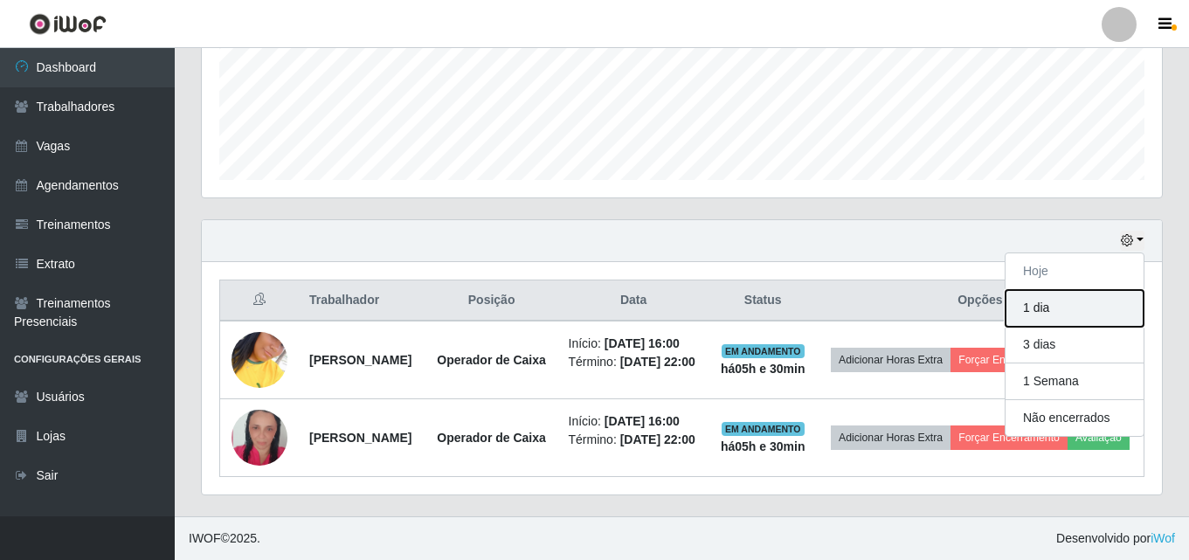
click at [1068, 290] on button "1 dia" at bounding box center [1075, 308] width 138 height 37
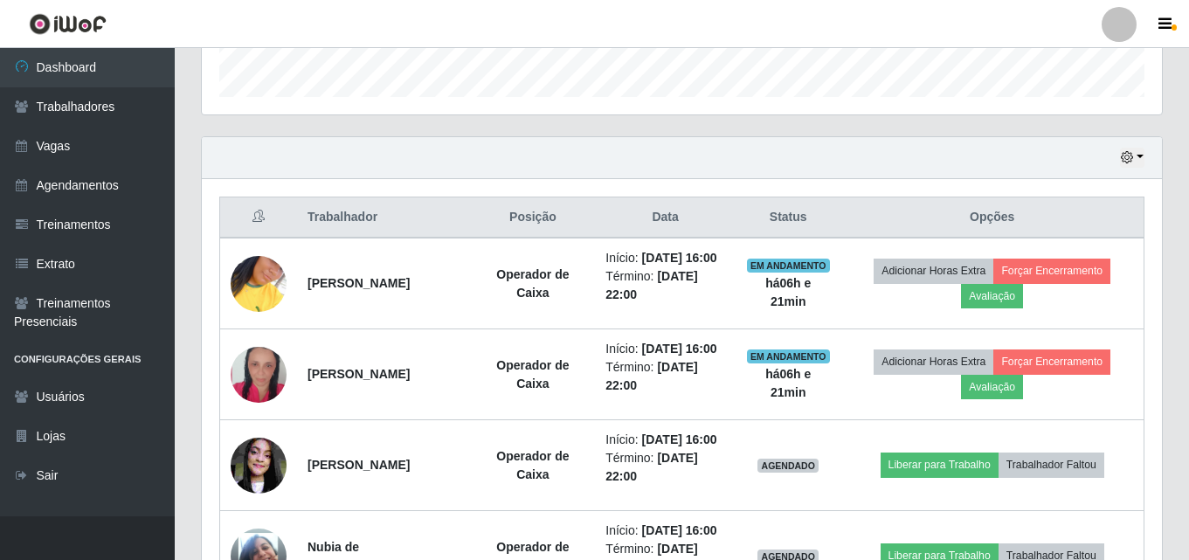
scroll to position [558, 0]
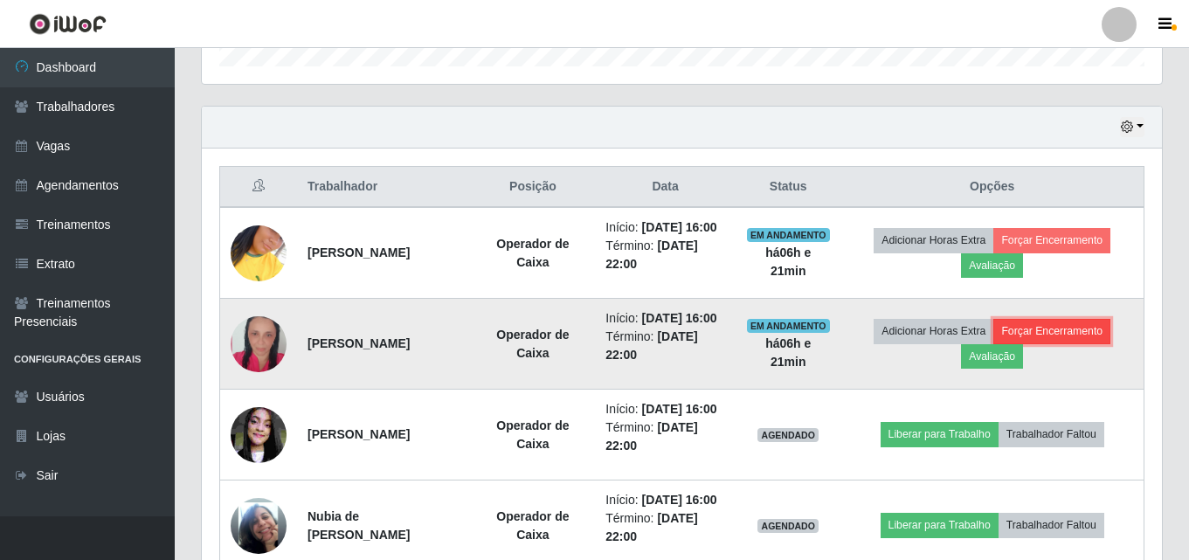
click at [1051, 334] on button "Forçar Encerramento" at bounding box center [1052, 331] width 117 height 24
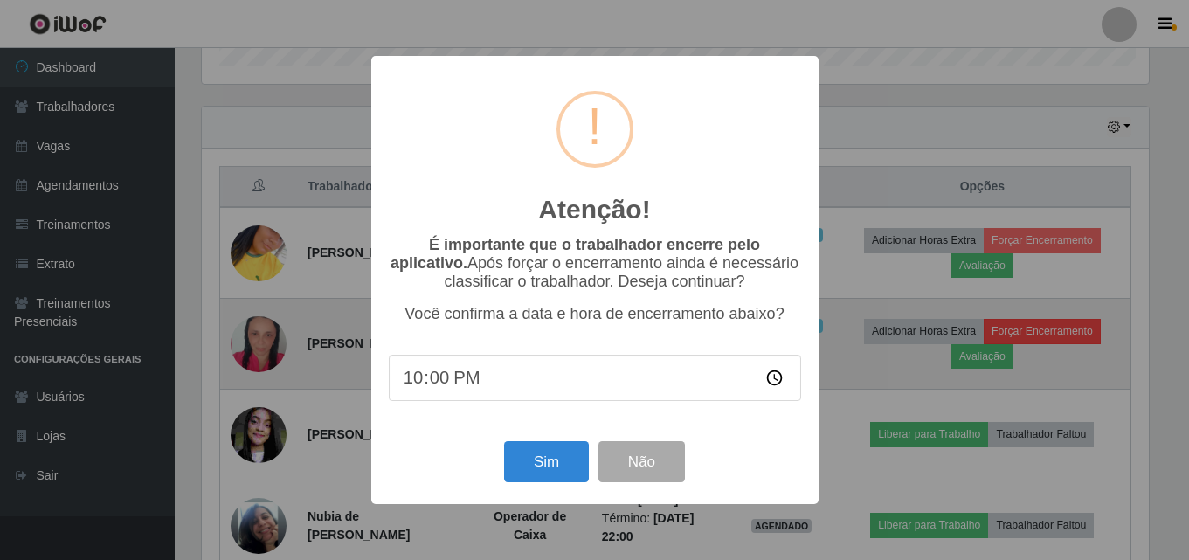
scroll to position [363, 952]
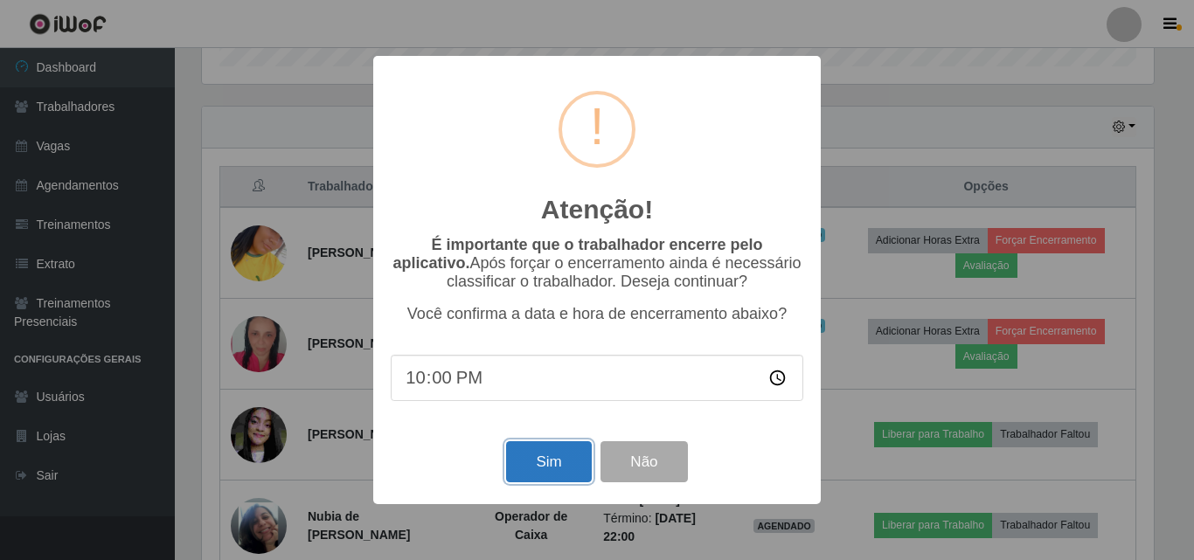
click at [539, 473] on button "Sim" at bounding box center [548, 461] width 85 height 41
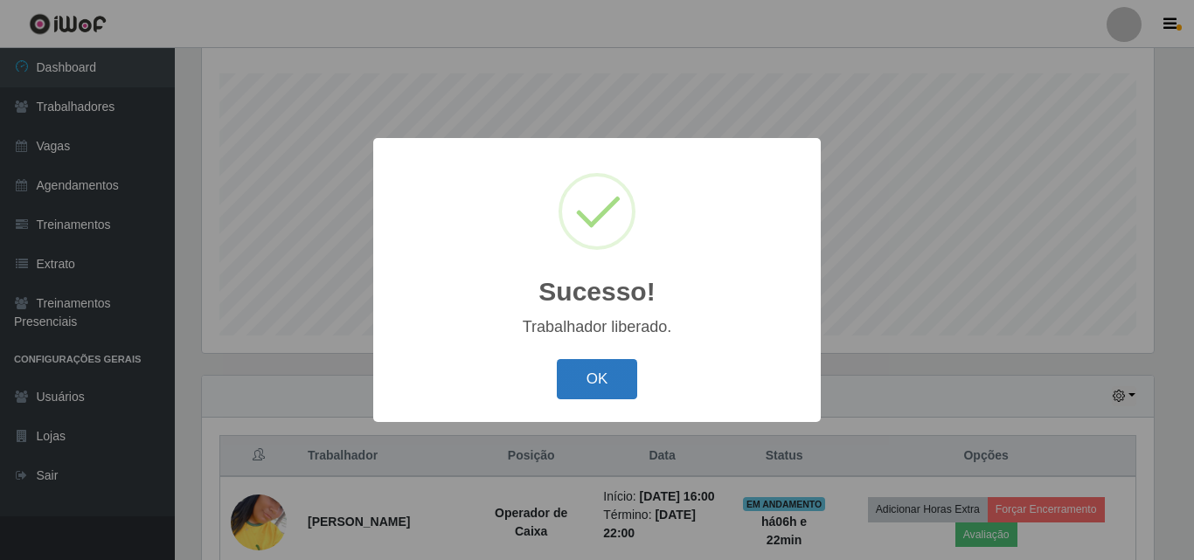
click at [589, 383] on button "OK" at bounding box center [597, 379] width 81 height 41
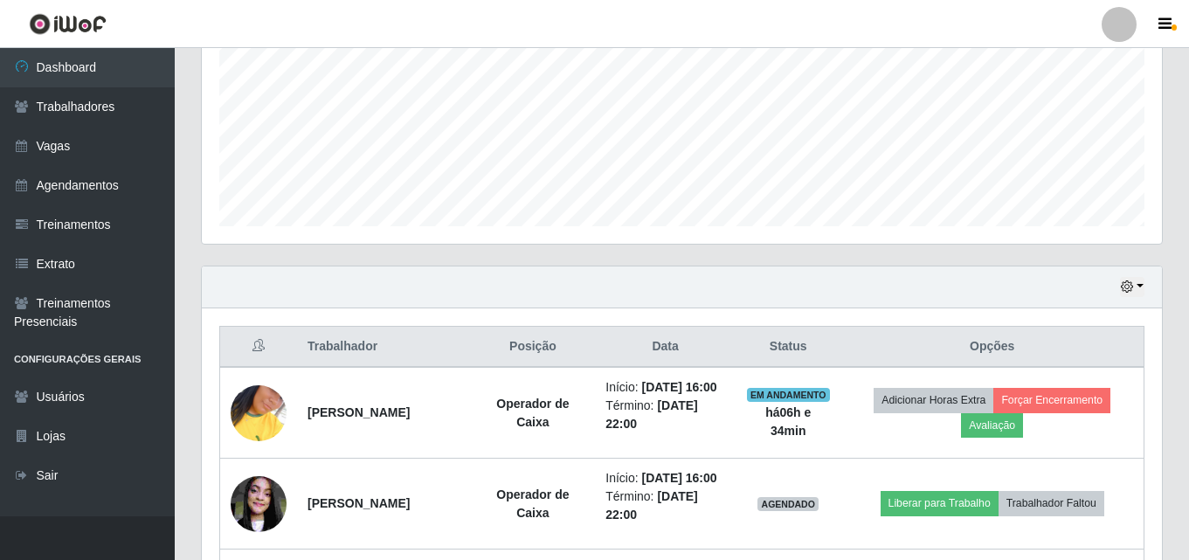
scroll to position [551, 0]
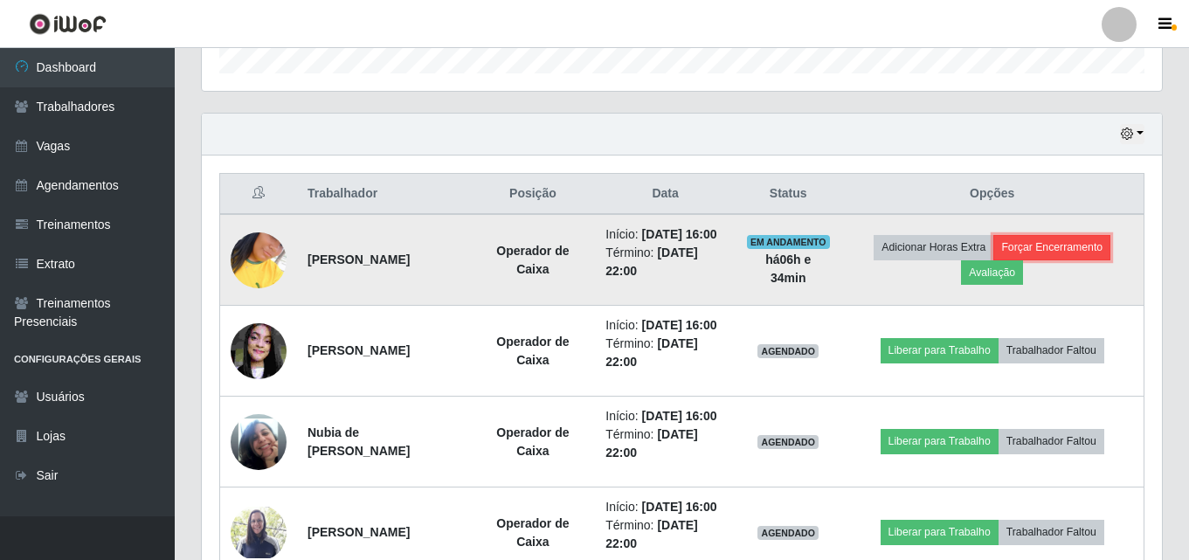
click at [1046, 245] on button "Forçar Encerramento" at bounding box center [1052, 247] width 117 height 24
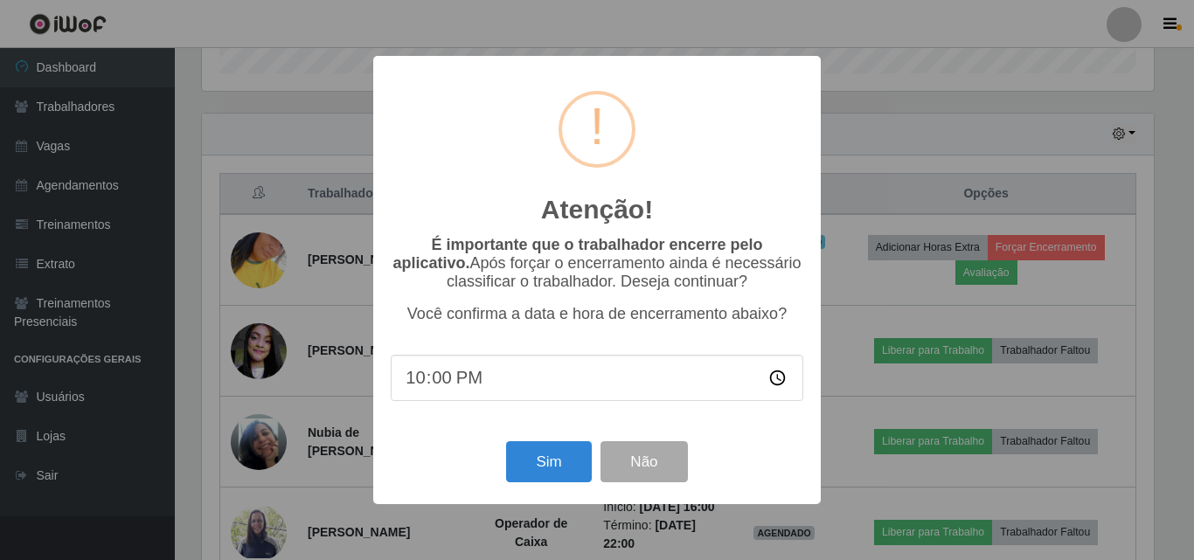
click at [538, 387] on input "22:00" at bounding box center [597, 378] width 412 height 46
type input "22:35"
click at [551, 460] on button "Sim" at bounding box center [548, 461] width 85 height 41
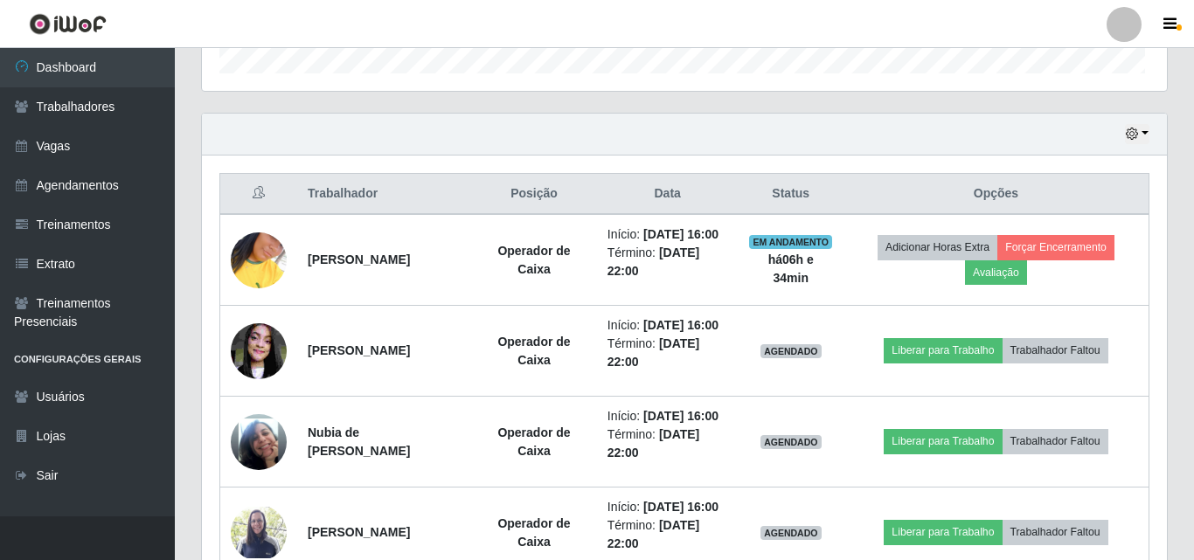
scroll to position [363, 960]
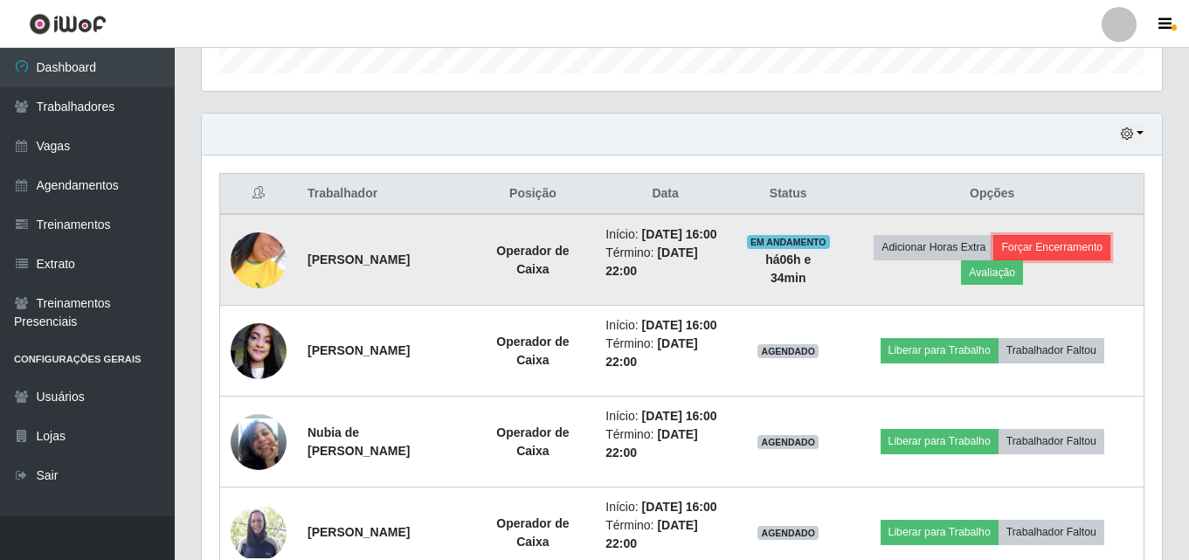
click at [1068, 243] on button "Forçar Encerramento" at bounding box center [1052, 247] width 117 height 24
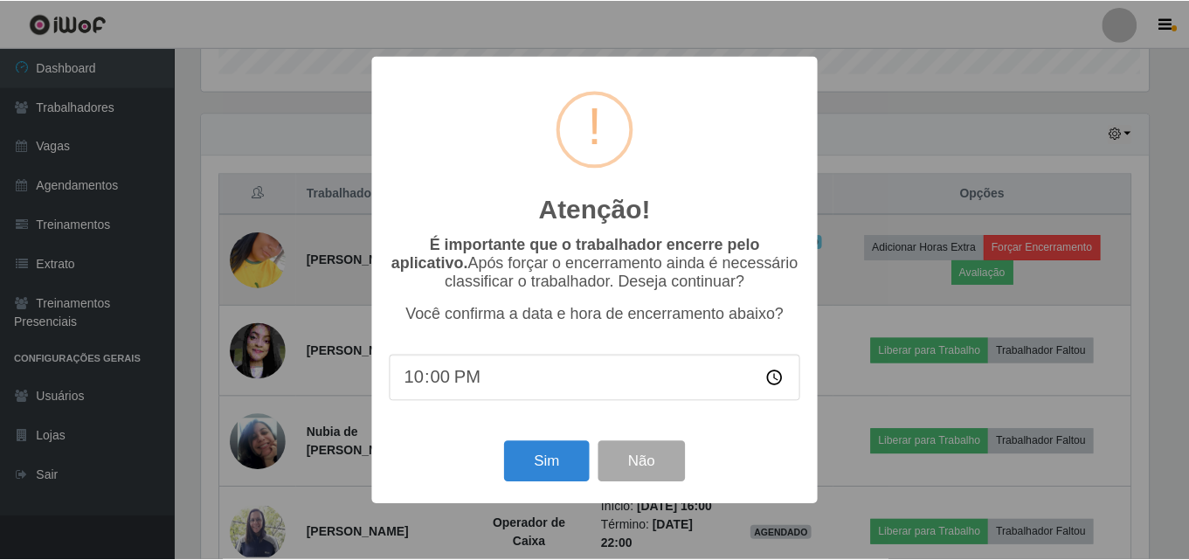
scroll to position [363, 952]
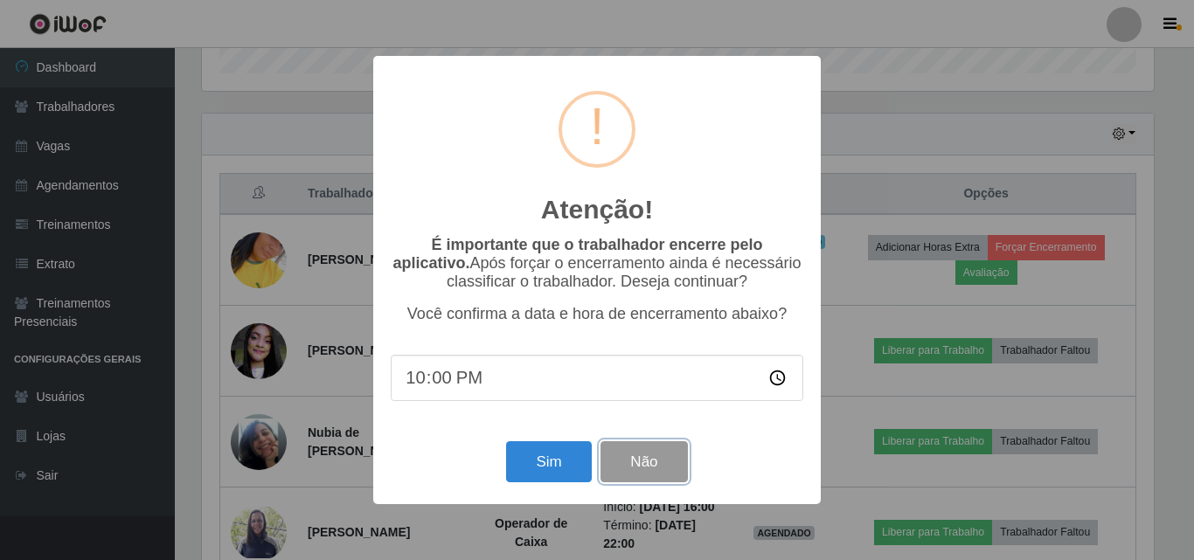
click at [644, 469] on button "Não" at bounding box center [643, 461] width 87 height 41
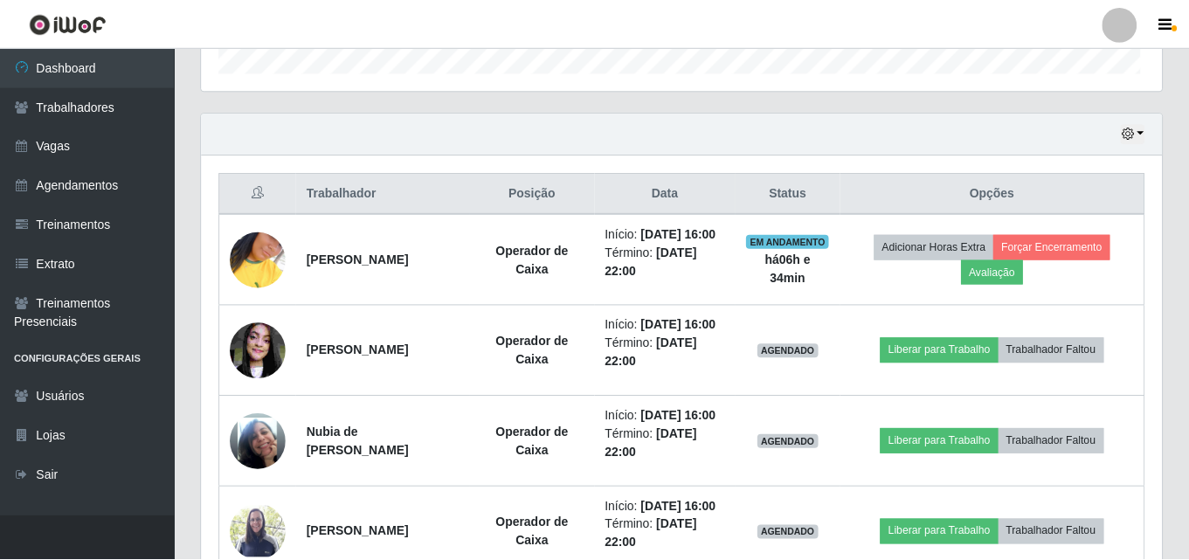
scroll to position [363, 960]
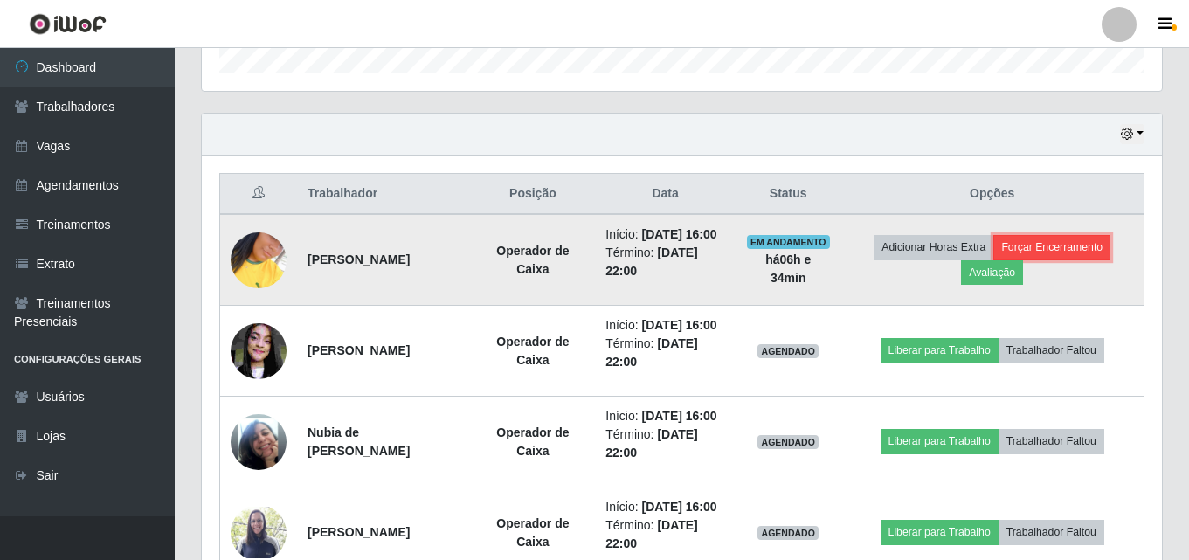
click at [1108, 248] on button "Forçar Encerramento" at bounding box center [1052, 247] width 117 height 24
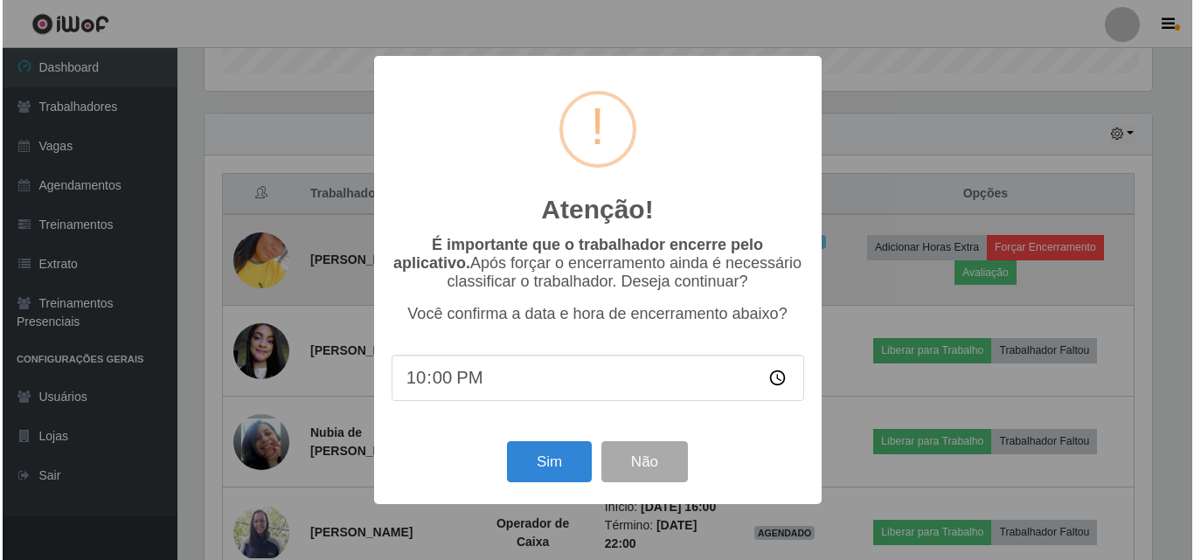
scroll to position [363, 952]
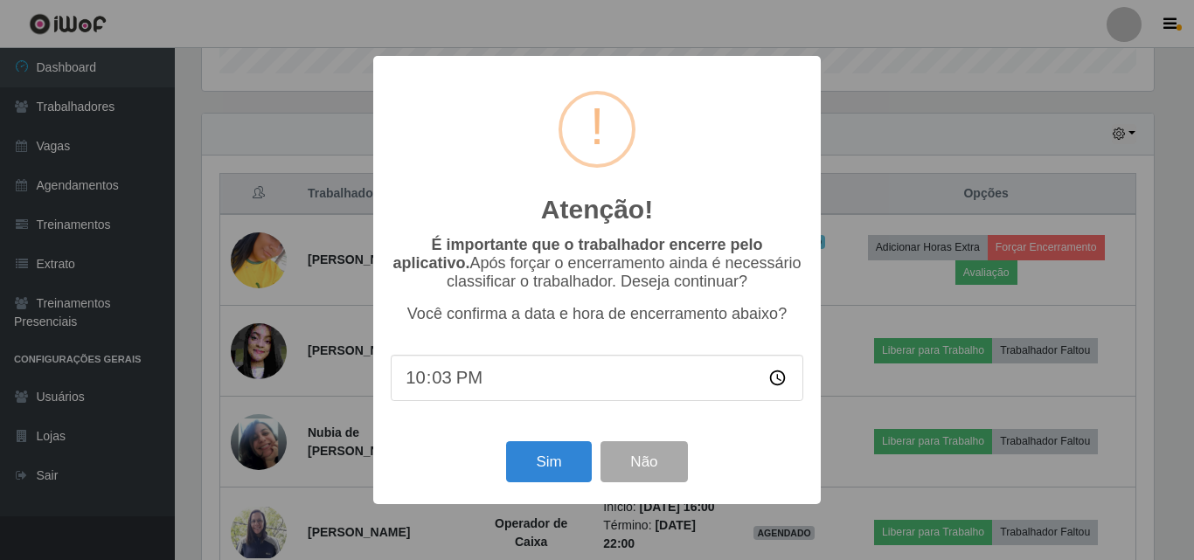
type input "22:35"
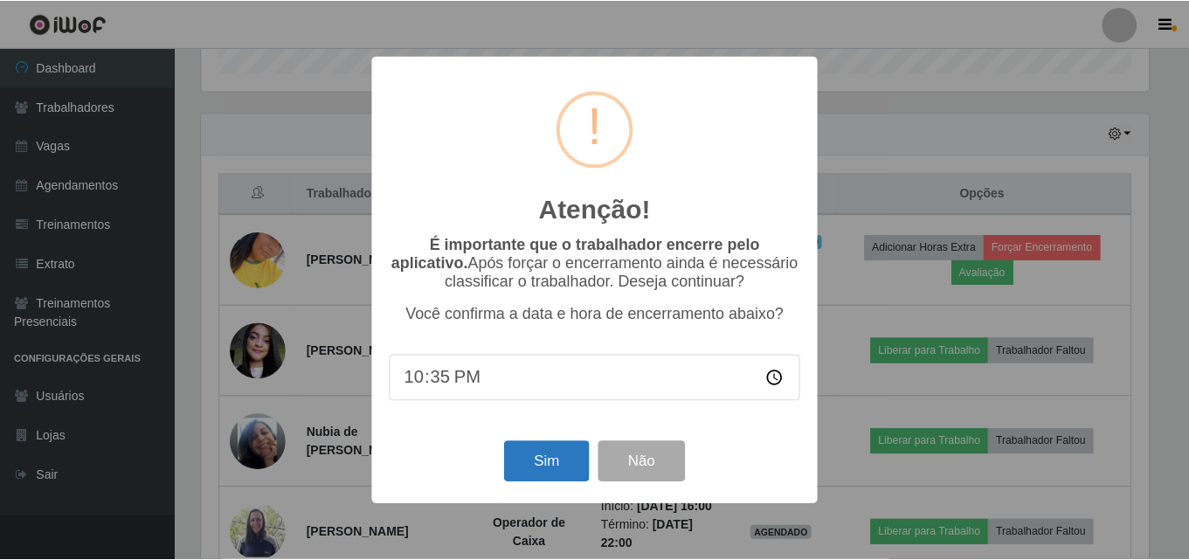
scroll to position [289, 0]
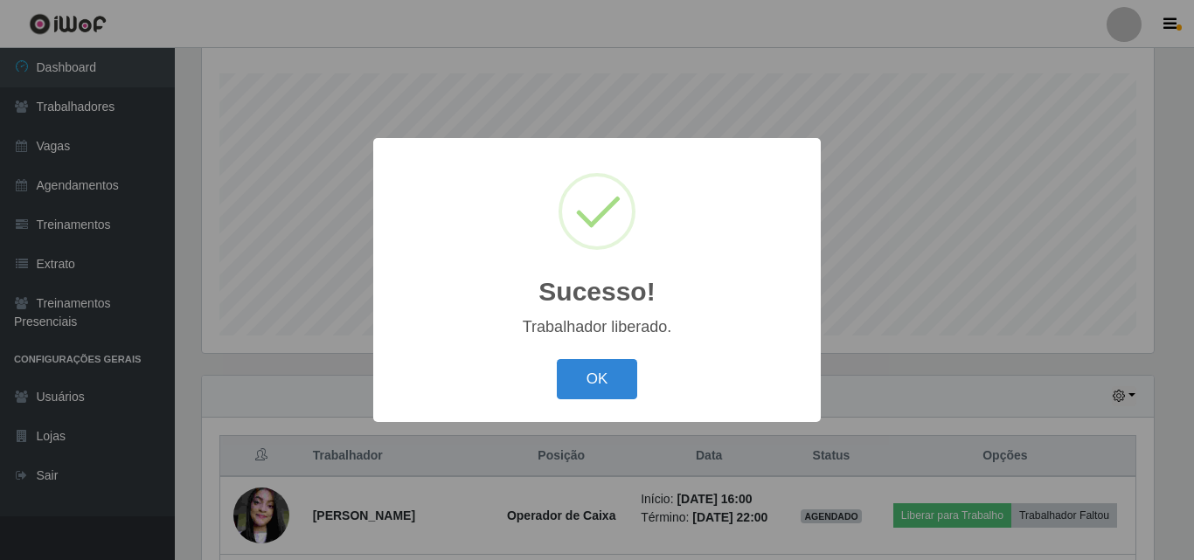
click at [557, 359] on button "OK" at bounding box center [597, 379] width 81 height 41
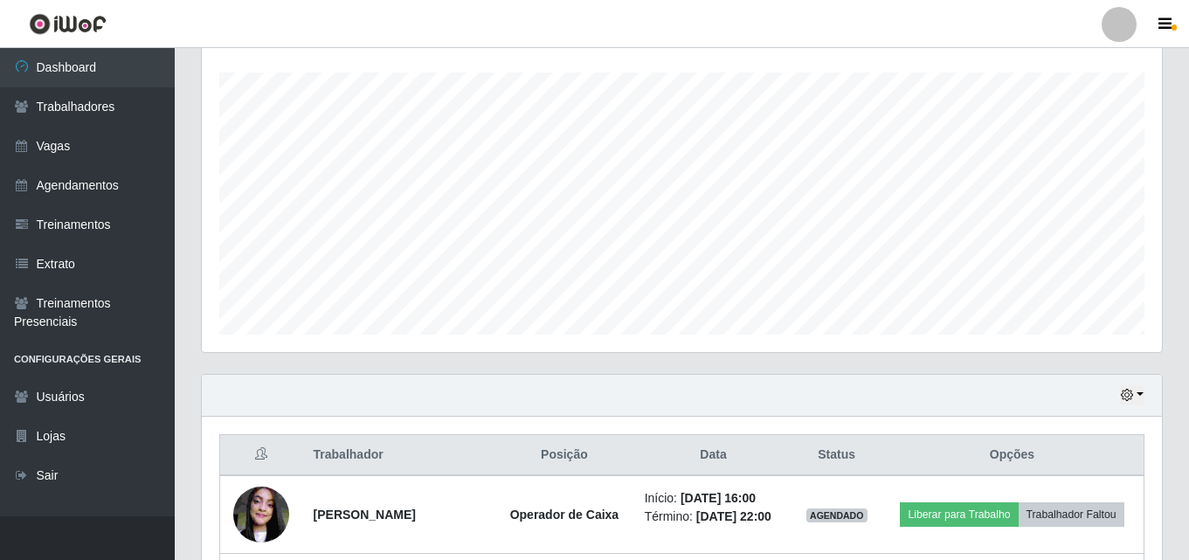
scroll to position [523, 0]
